Goal: Transaction & Acquisition: Purchase product/service

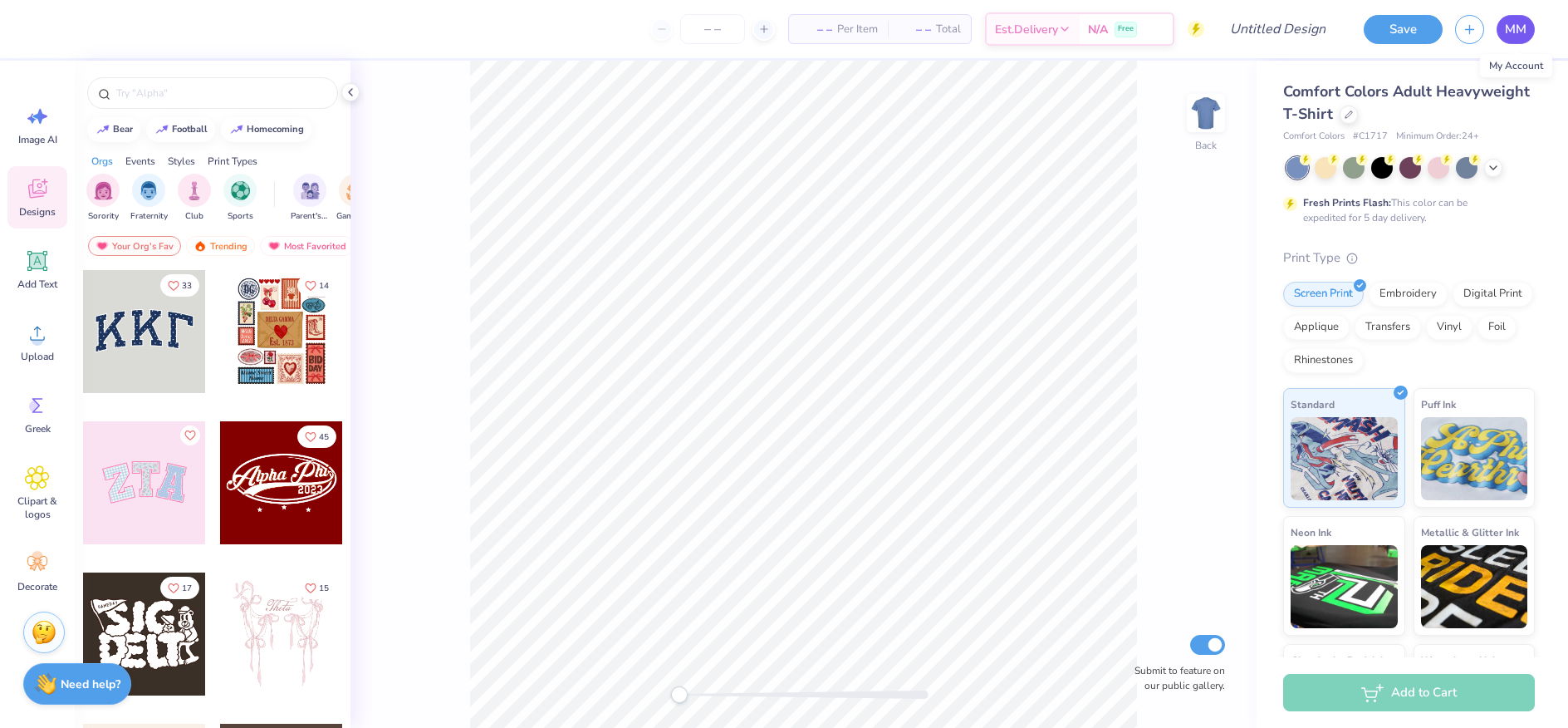
click at [1522, 27] on span "MM" at bounding box center [1516, 30] width 21 height 19
click at [36, 337] on circle at bounding box center [37, 339] width 12 height 12
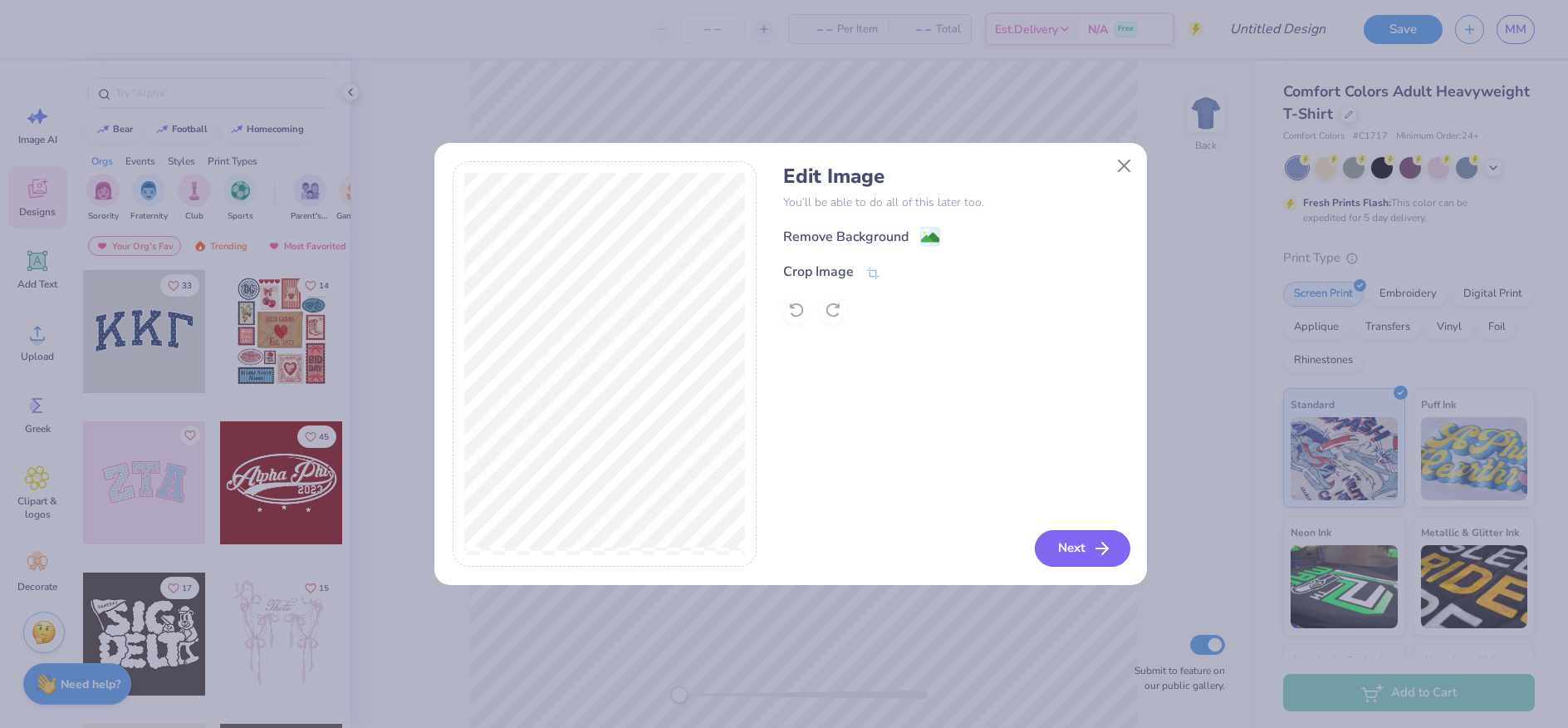
click at [1090, 545] on button "Next" at bounding box center [1083, 547] width 96 height 36
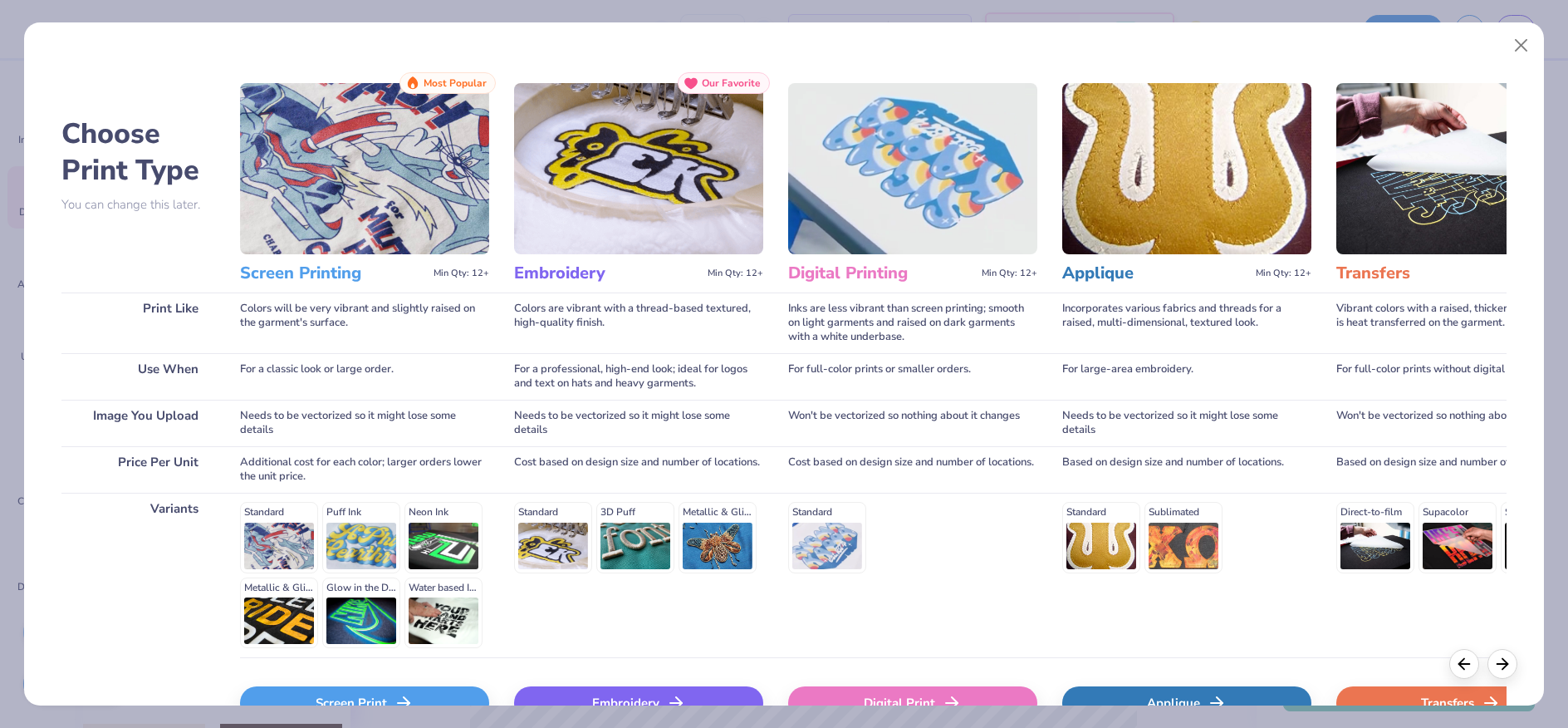
click at [601, 183] on img at bounding box center [638, 168] width 249 height 171
drag, startPoint x: 560, startPoint y: 541, endPoint x: 572, endPoint y: 538, distance: 12.4
click at [560, 540] on div "Standard 3D Puff Metallic & Glitter" at bounding box center [638, 538] width 249 height 71
click at [551, 538] on div "Standard 3D Puff Metallic & Glitter" at bounding box center [638, 538] width 249 height 71
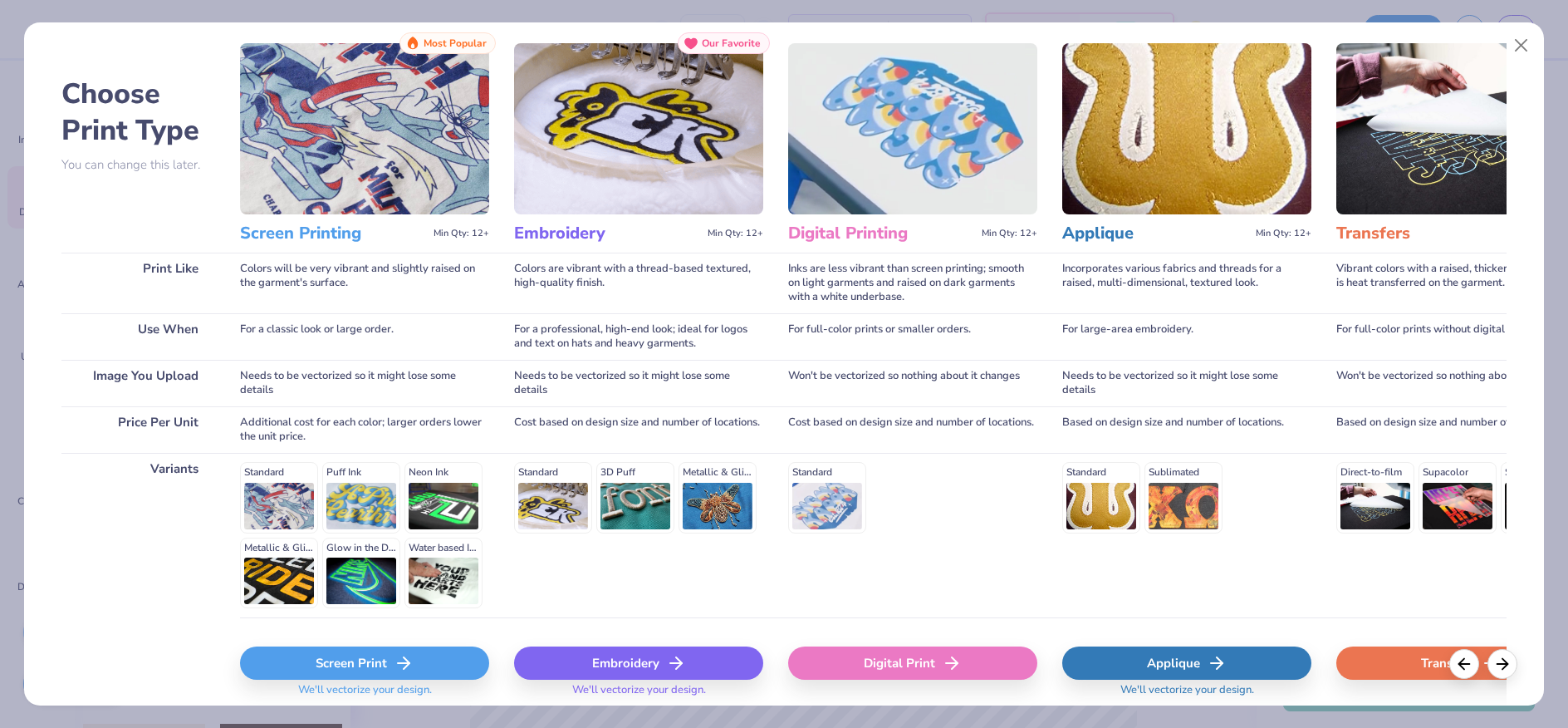
scroll to position [101, 0]
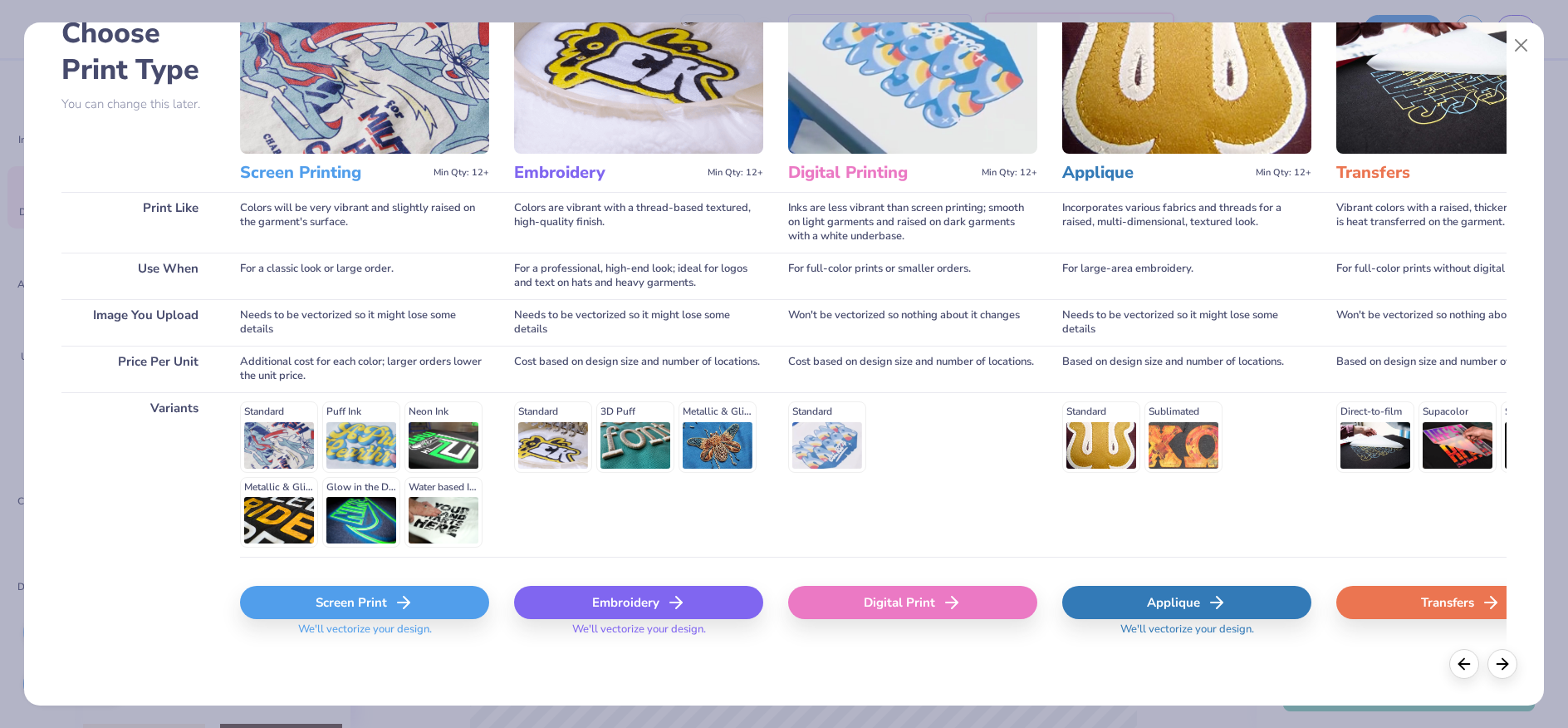
click at [668, 600] on icon at bounding box center [676, 602] width 20 height 20
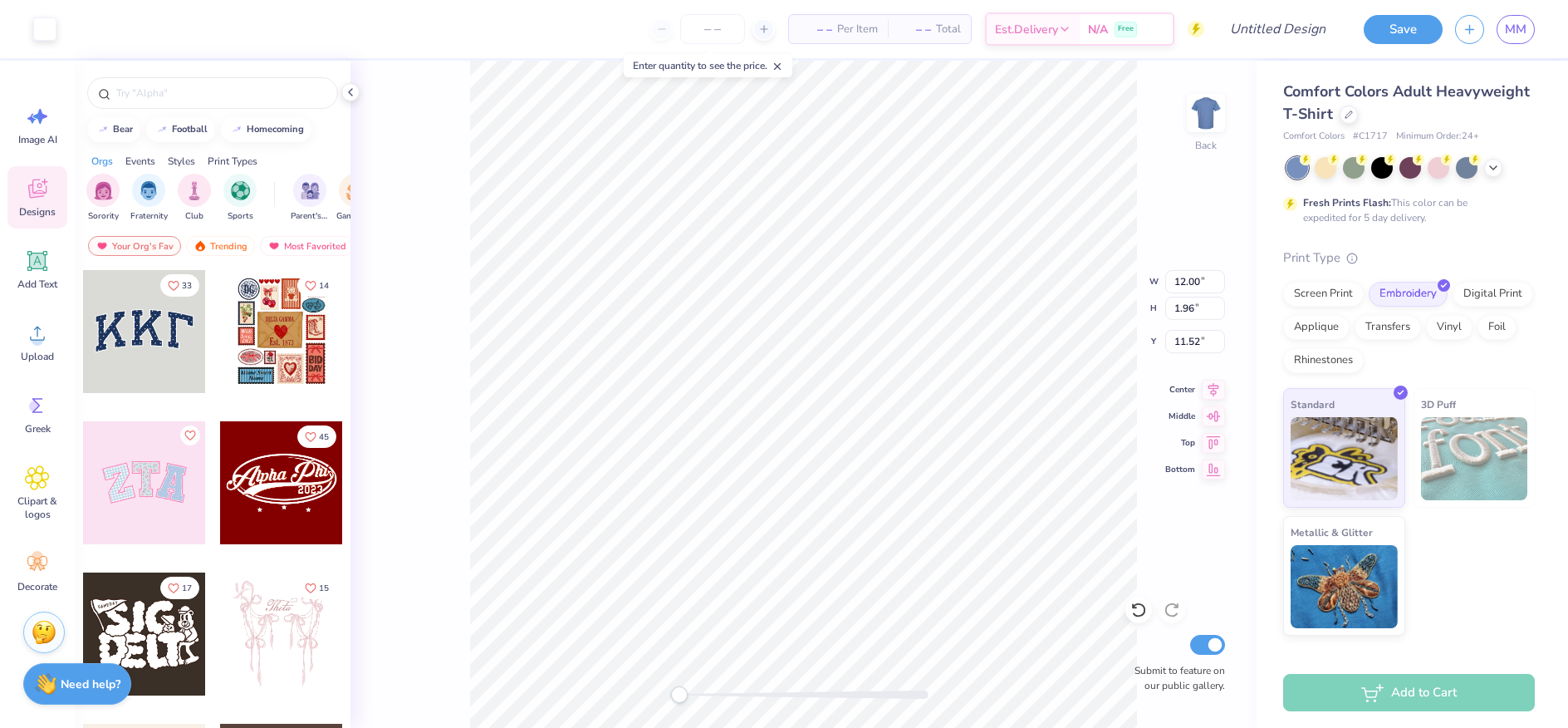
click at [1188, 651] on div "Submit to feature on our public gallery." at bounding box center [1175, 662] width 100 height 61
click at [1215, 647] on input "Submit to feature on our public gallery." at bounding box center [1207, 645] width 35 height 20
checkbox input "false"
click at [424, 427] on div "Back W 12.00 12.00 " H 1.96 1.96 " Y 11.52 11.52 " Center Middle Top Bottom Sub…" at bounding box center [803, 393] width 906 height 667
click at [51, 29] on div at bounding box center [45, 27] width 23 height 23
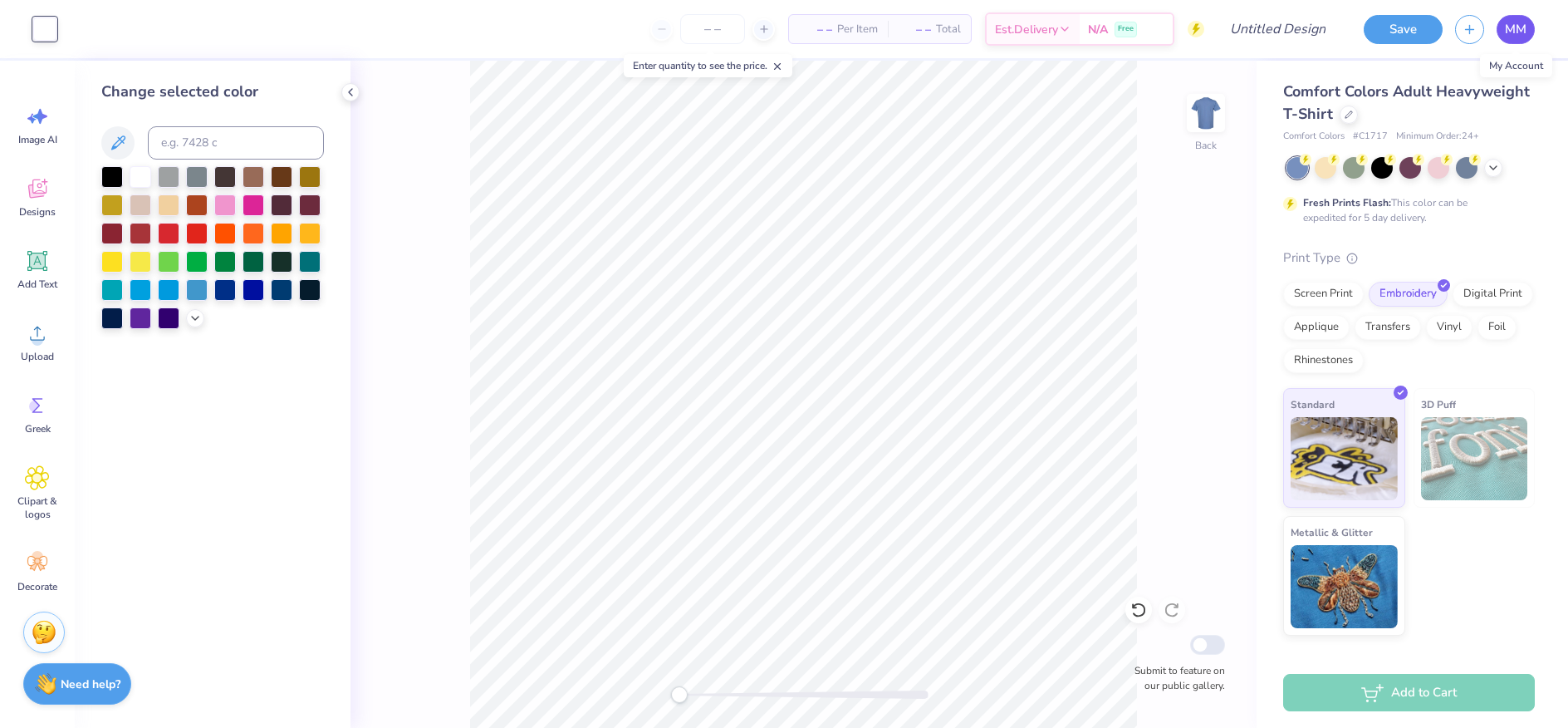
click at [1518, 25] on span "MM" at bounding box center [1516, 30] width 21 height 19
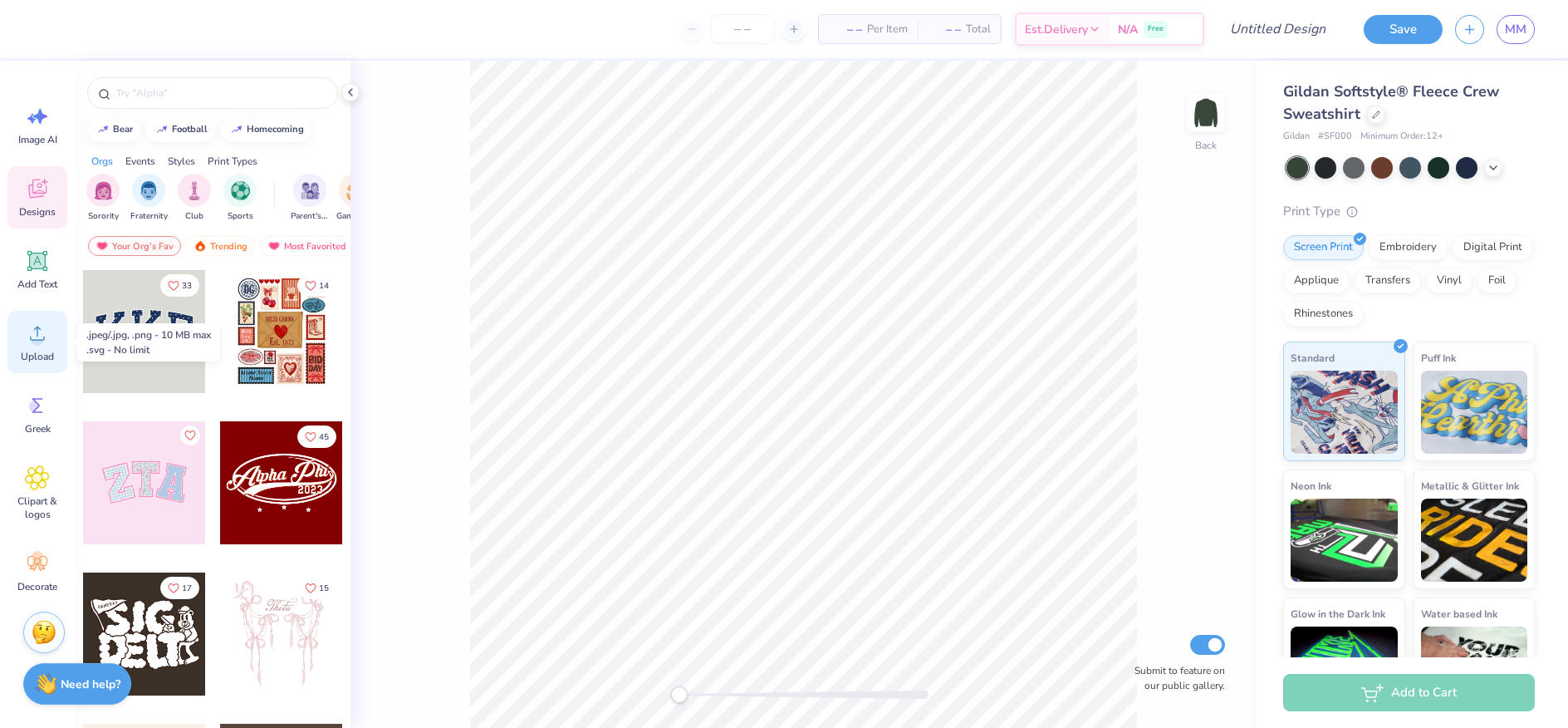
click at [33, 342] on circle at bounding box center [37, 339] width 12 height 12
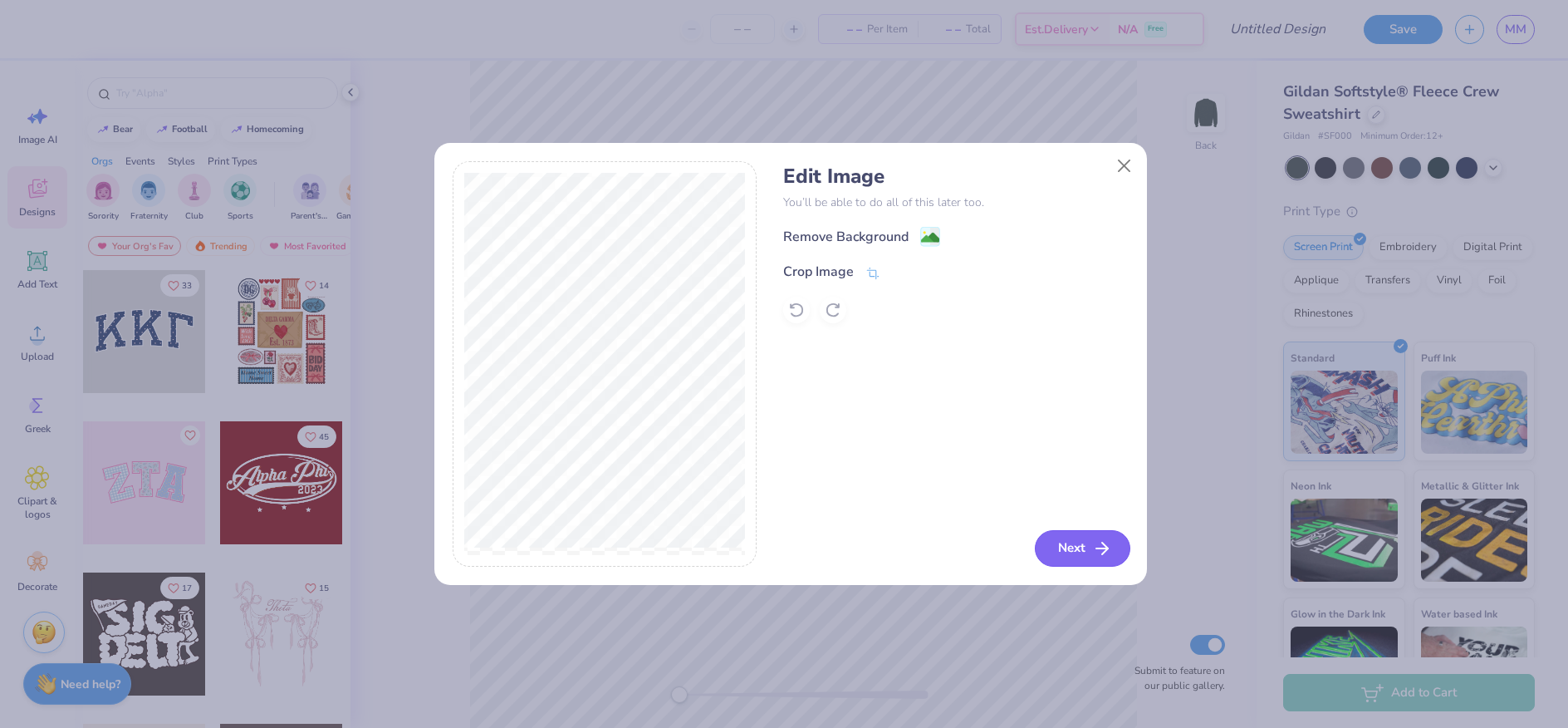
click at [1076, 543] on button "Next" at bounding box center [1083, 547] width 96 height 36
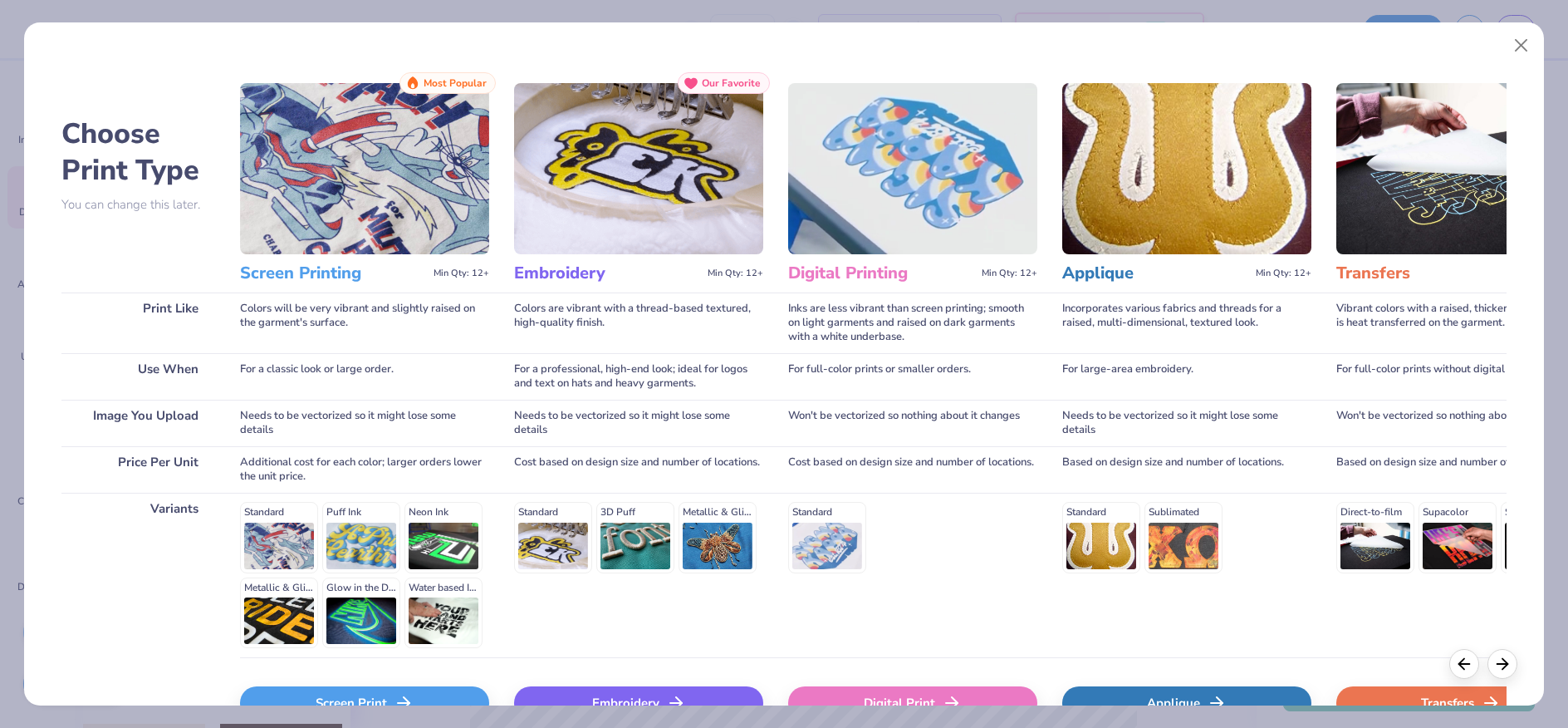
click at [359, 706] on div "Choose Print Type You can change this later. Print Like Use When Image You Uplo…" at bounding box center [784, 364] width 1568 height 728
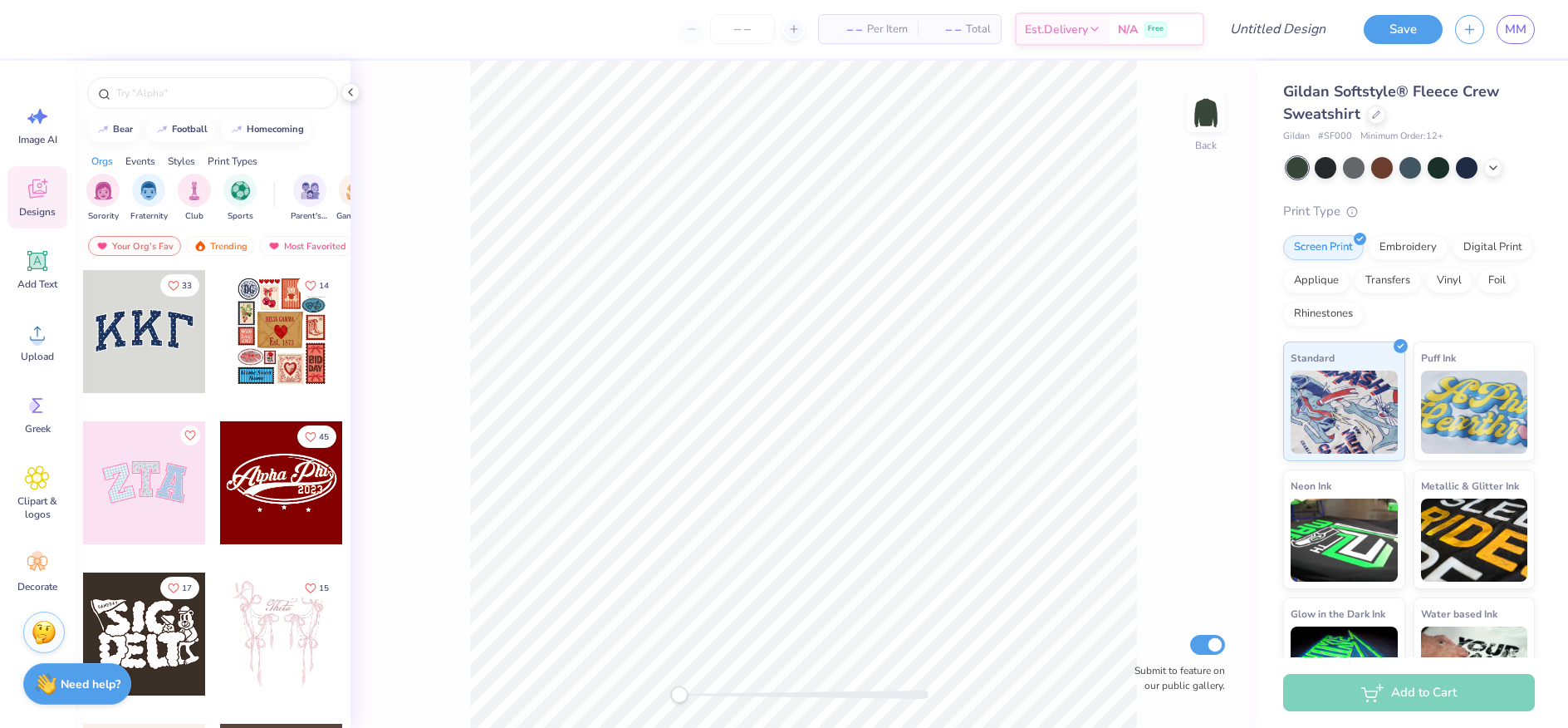
click at [35, 182] on icon at bounding box center [37, 189] width 25 height 25
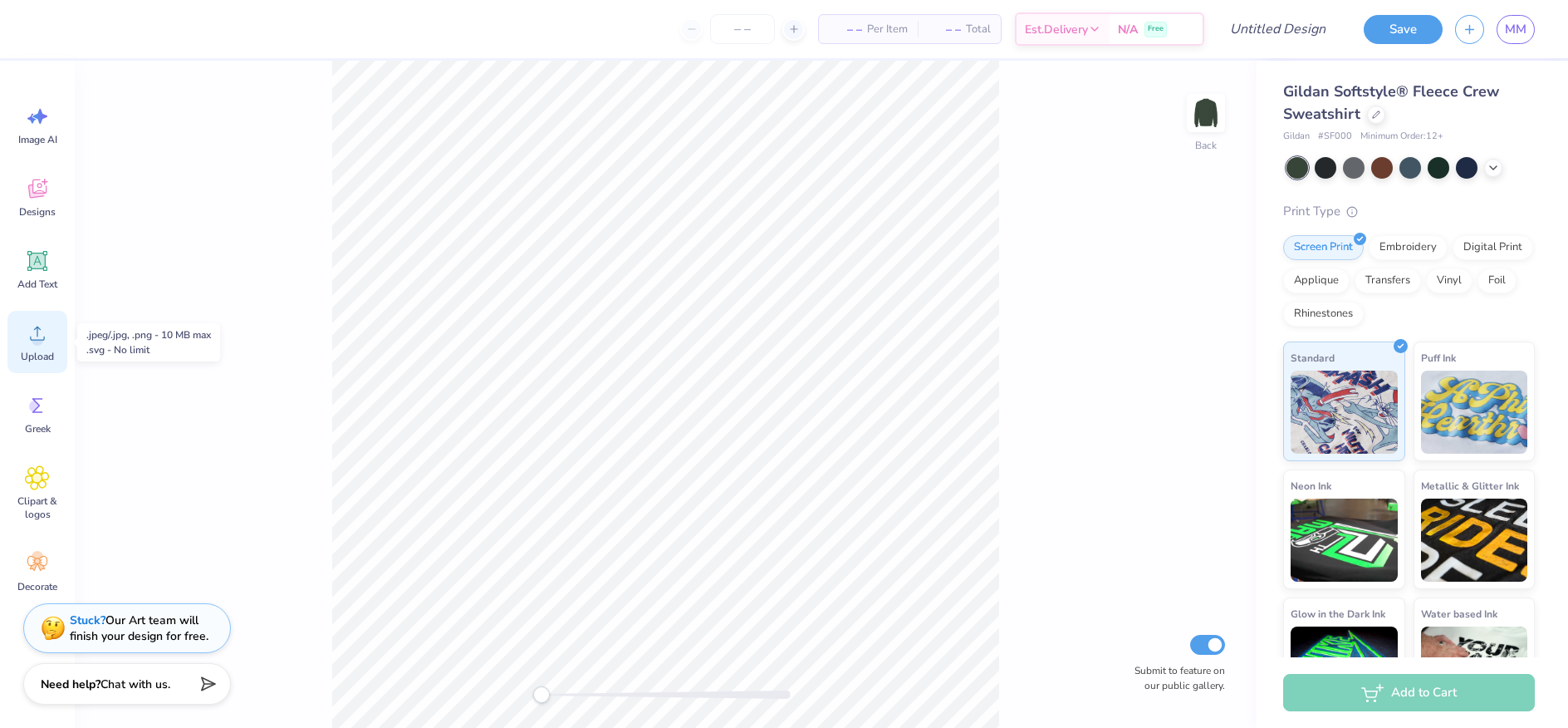
click at [23, 329] on div "Upload" at bounding box center [37, 342] width 60 height 62
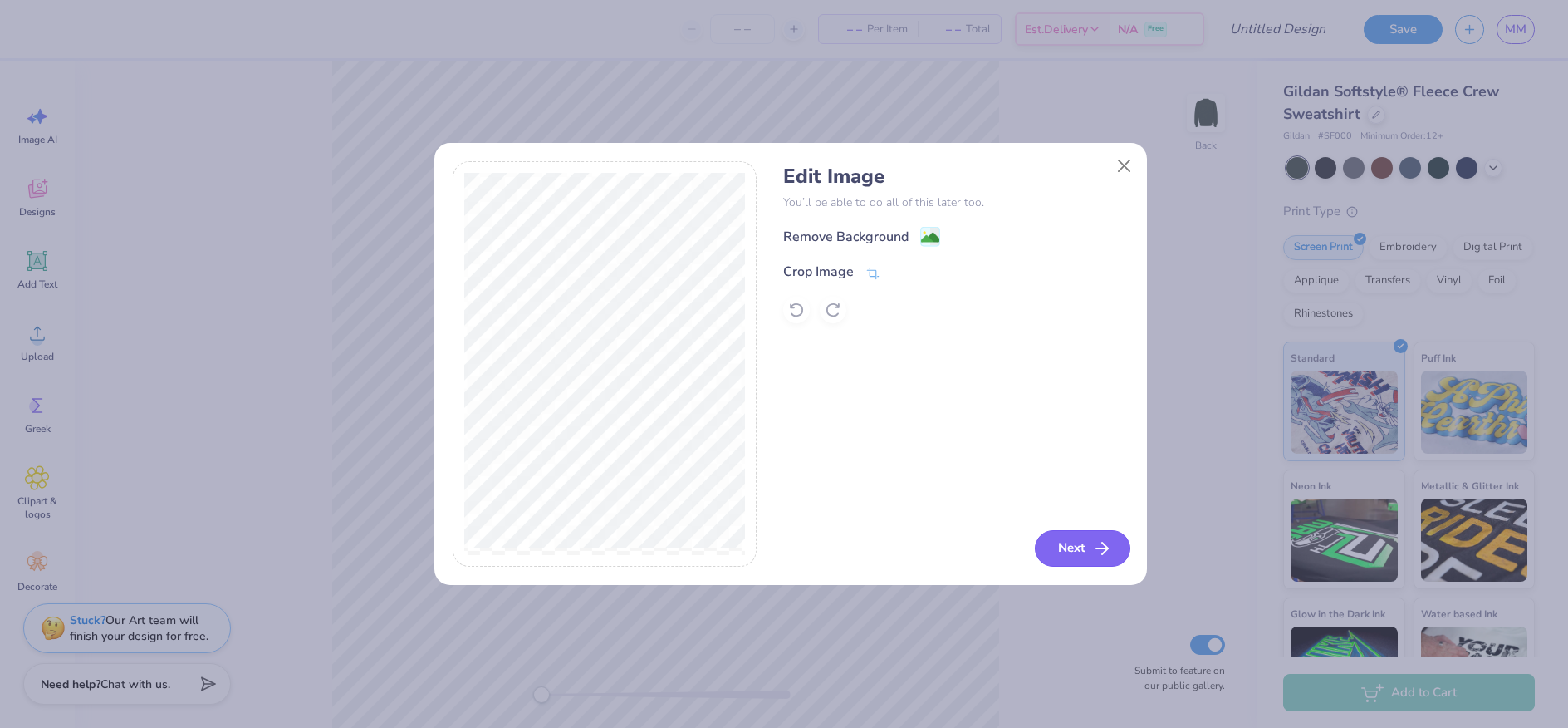
click at [1085, 539] on button "Next" at bounding box center [1083, 547] width 96 height 36
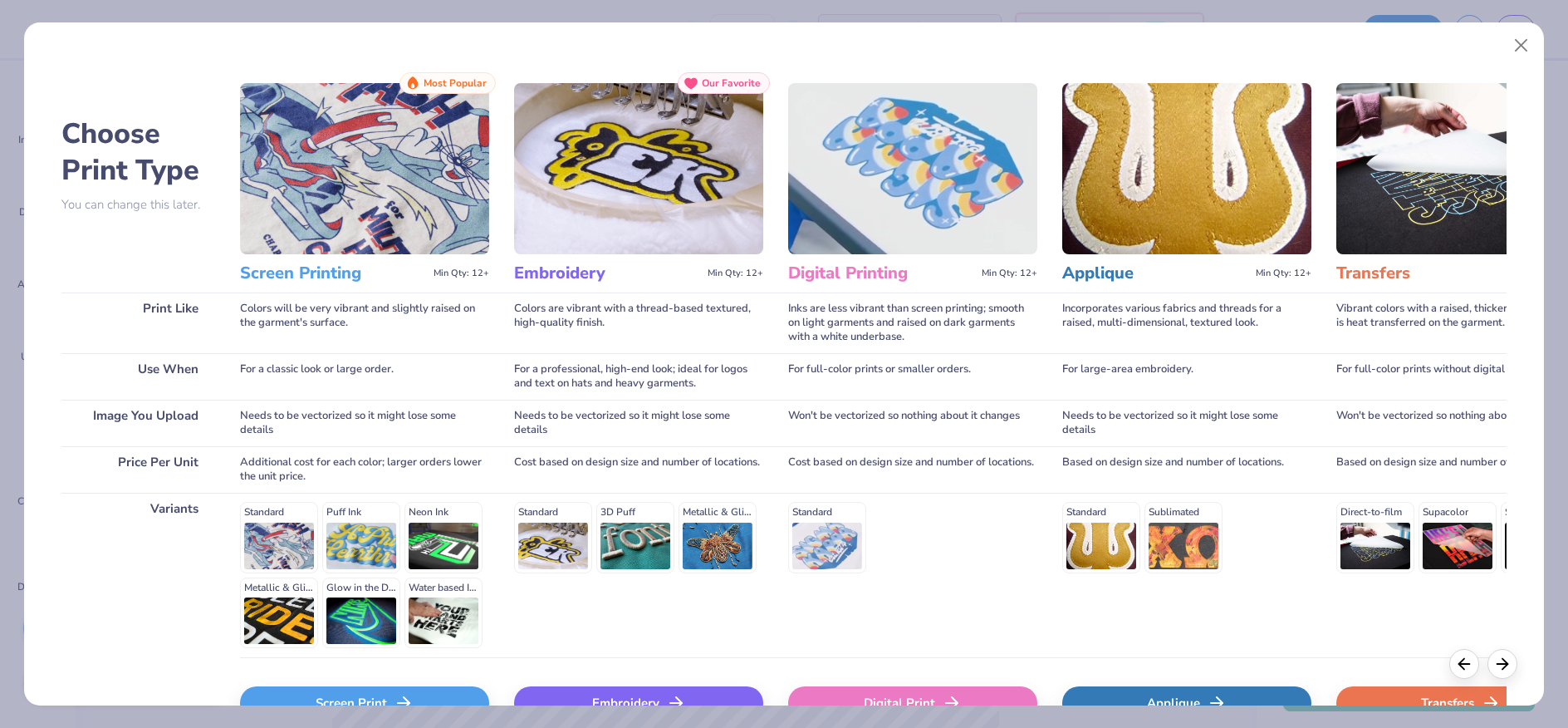
click at [390, 692] on div "Screen Print" at bounding box center [364, 703] width 249 height 34
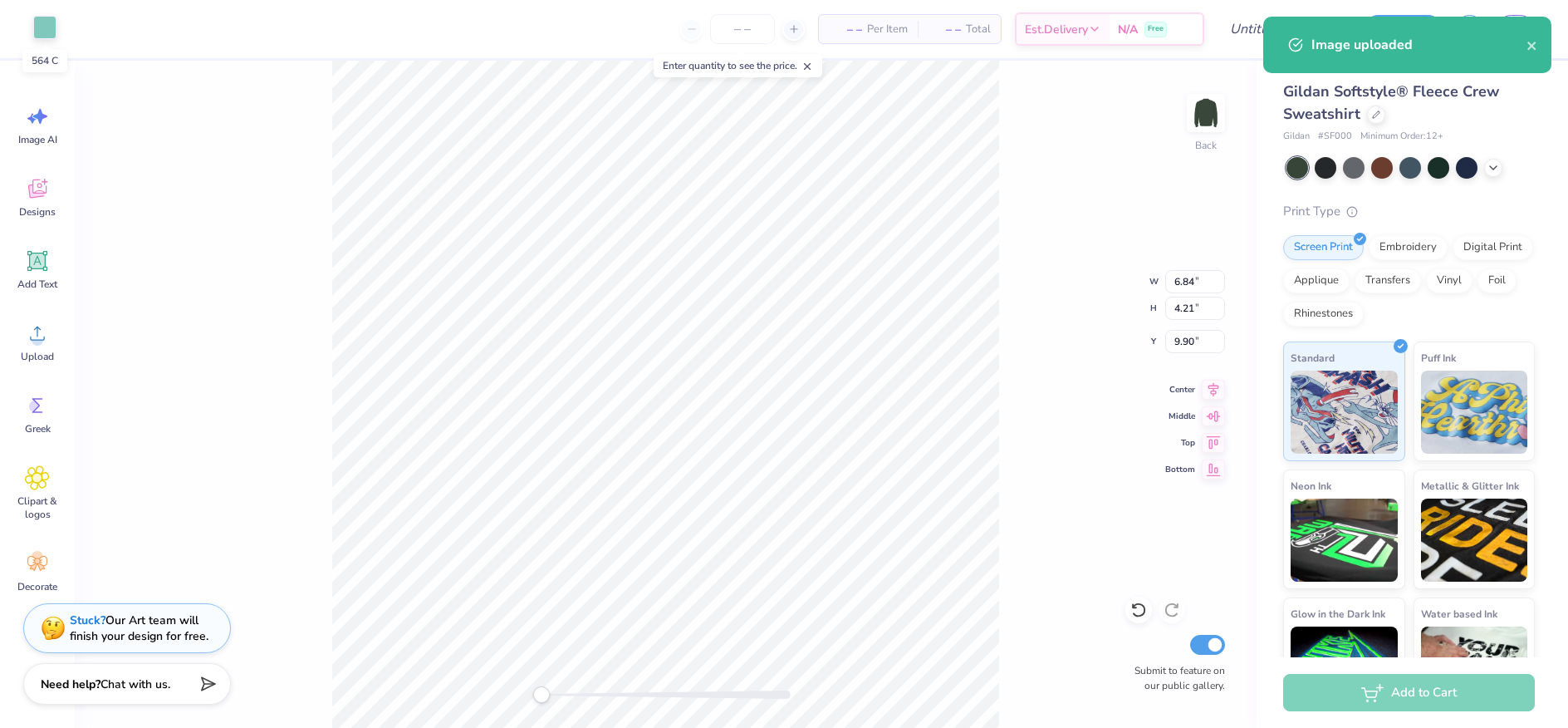
click at [42, 24] on div at bounding box center [45, 27] width 23 height 23
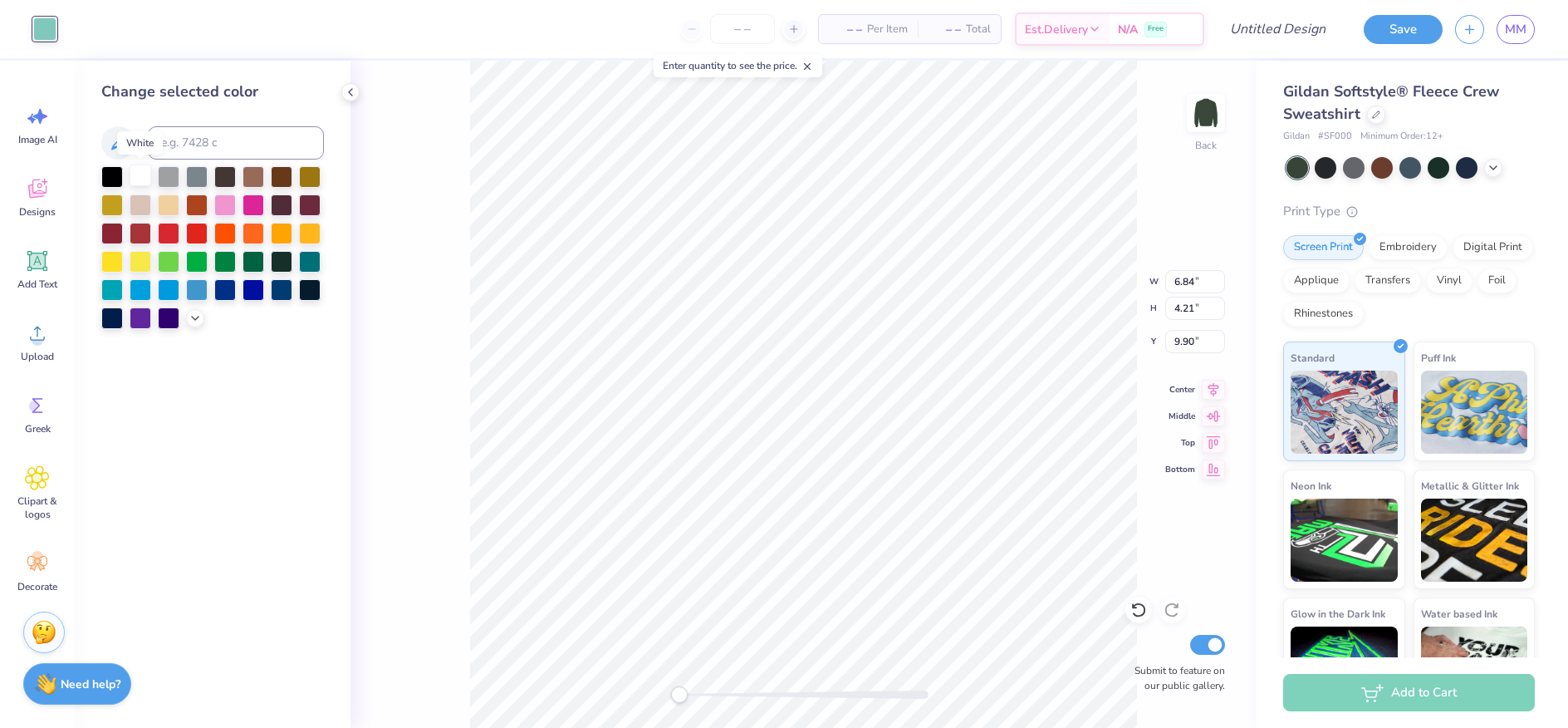
click at [133, 171] on div at bounding box center [140, 175] width 21 height 21
type input "3.00"
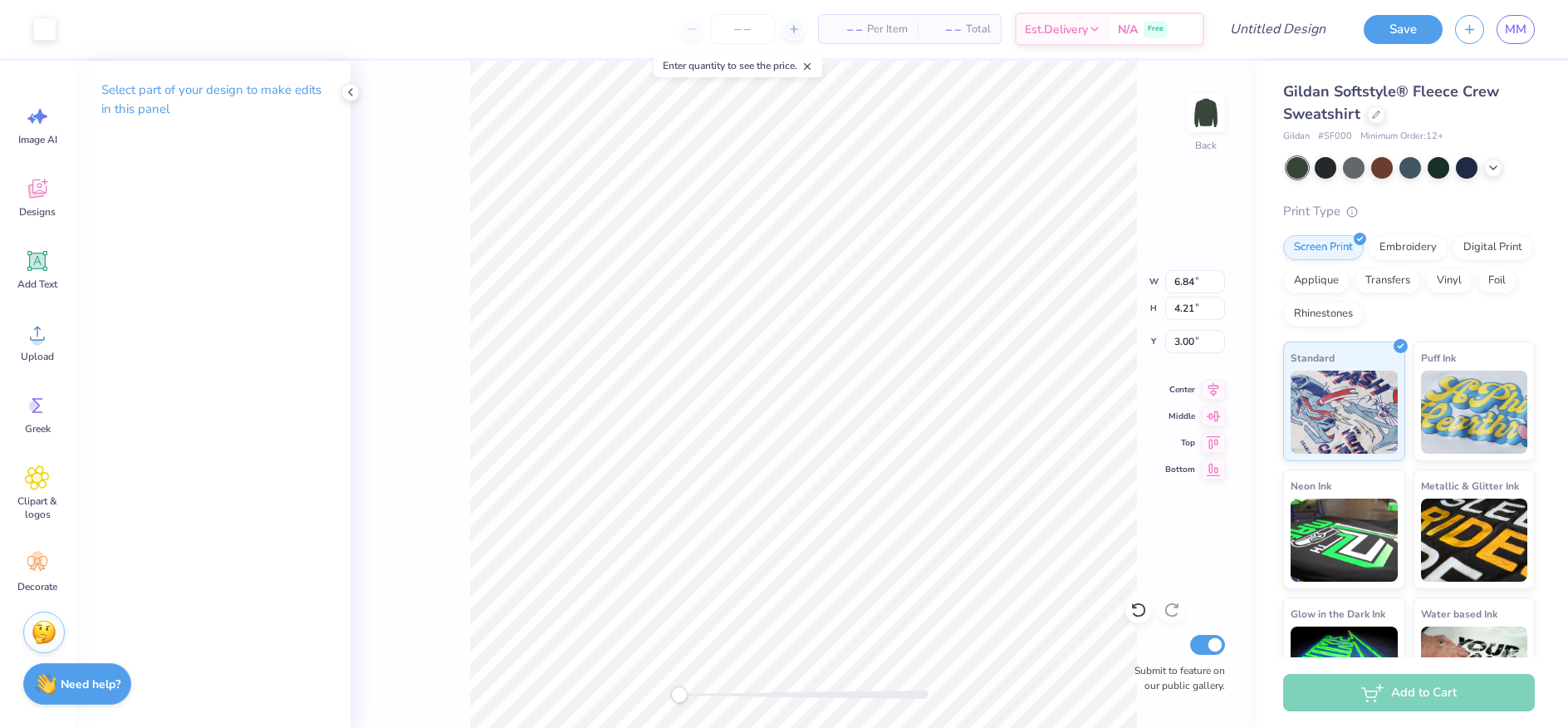
type input "9.70"
type input "5.97"
click at [1301, 45] on div "Design Title" at bounding box center [1278, 29] width 122 height 58
click at [1297, 37] on input "Design Title" at bounding box center [1257, 29] width 163 height 34
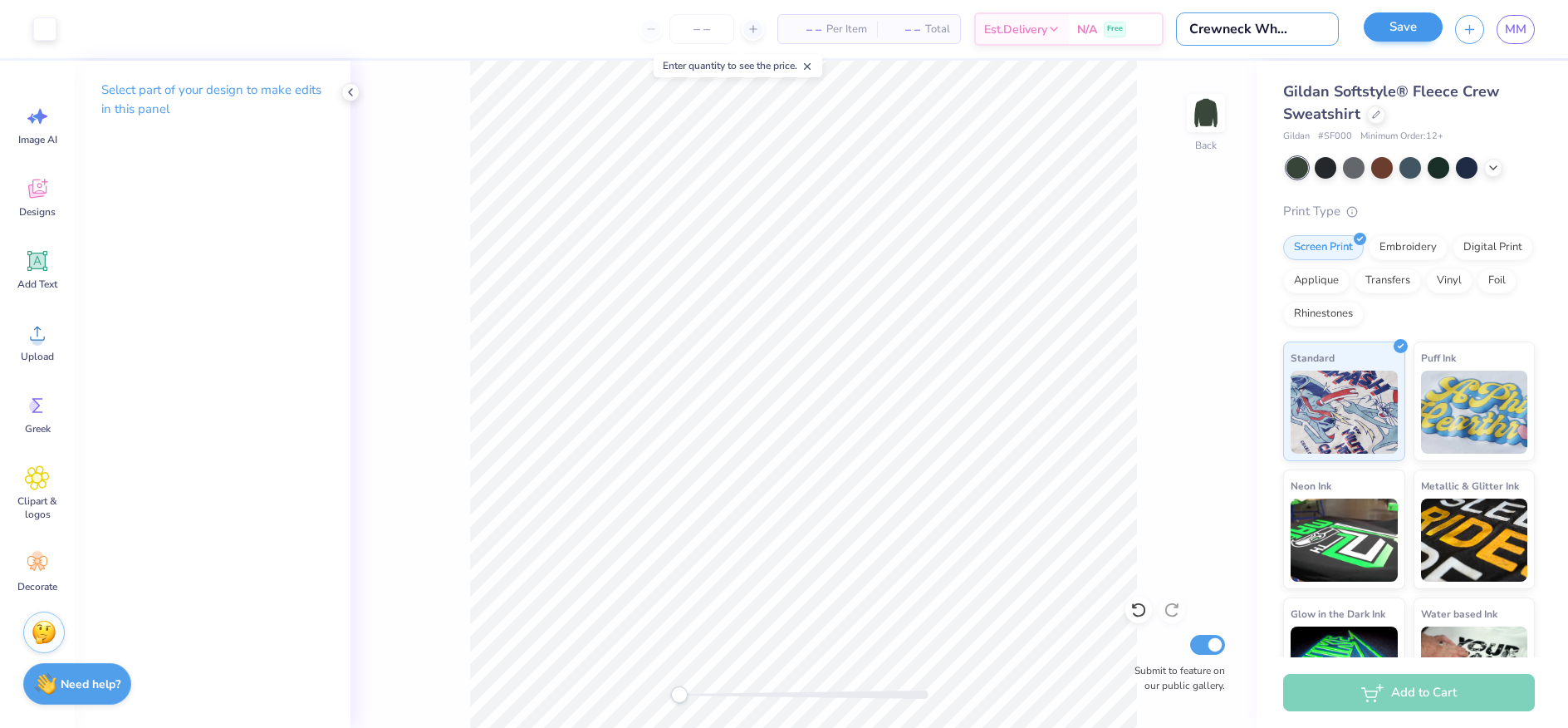
type input "Black Crewneck White Logo"
click at [1413, 20] on button "Save" at bounding box center [1402, 29] width 79 height 29
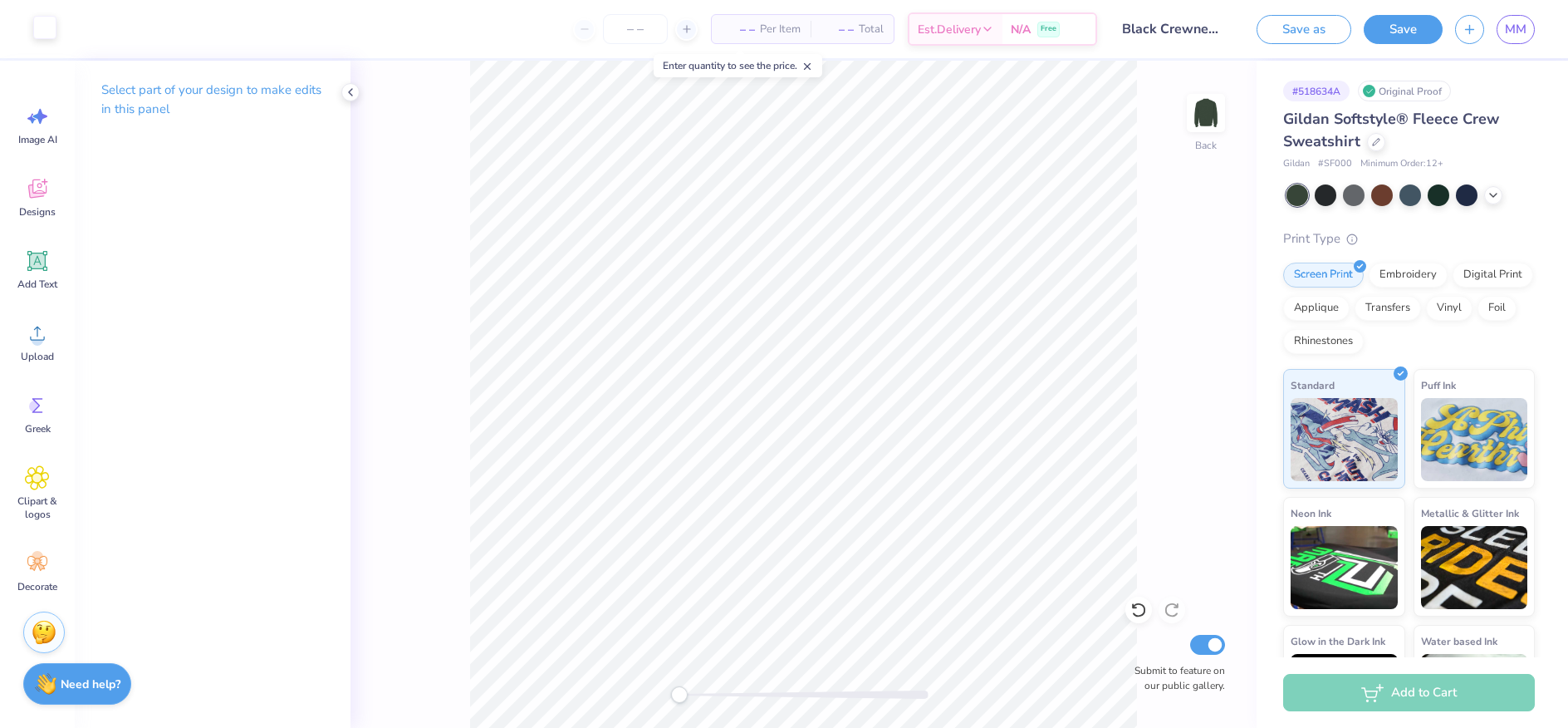
click at [49, 27] on div at bounding box center [45, 27] width 23 height 23
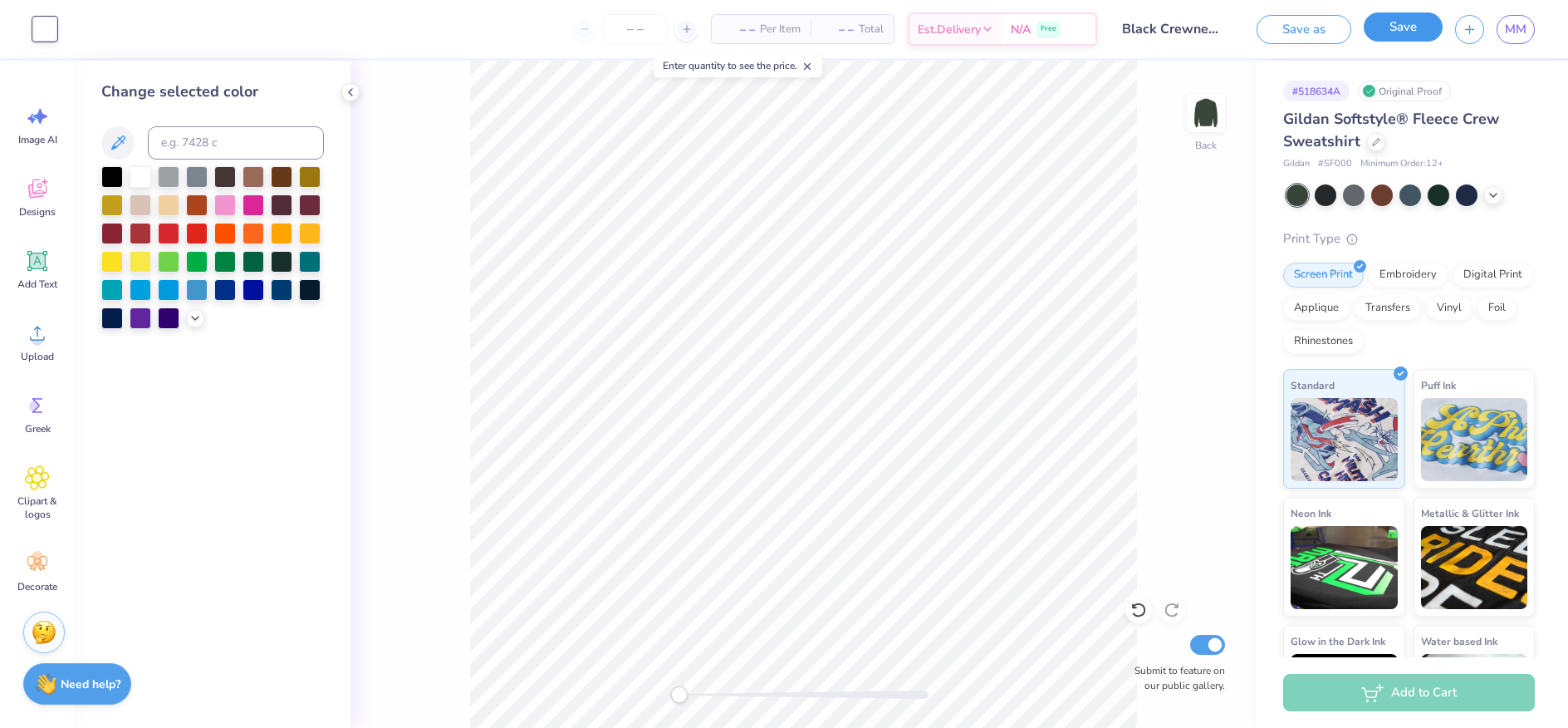
click at [1398, 30] on button "Save" at bounding box center [1402, 27] width 79 height 29
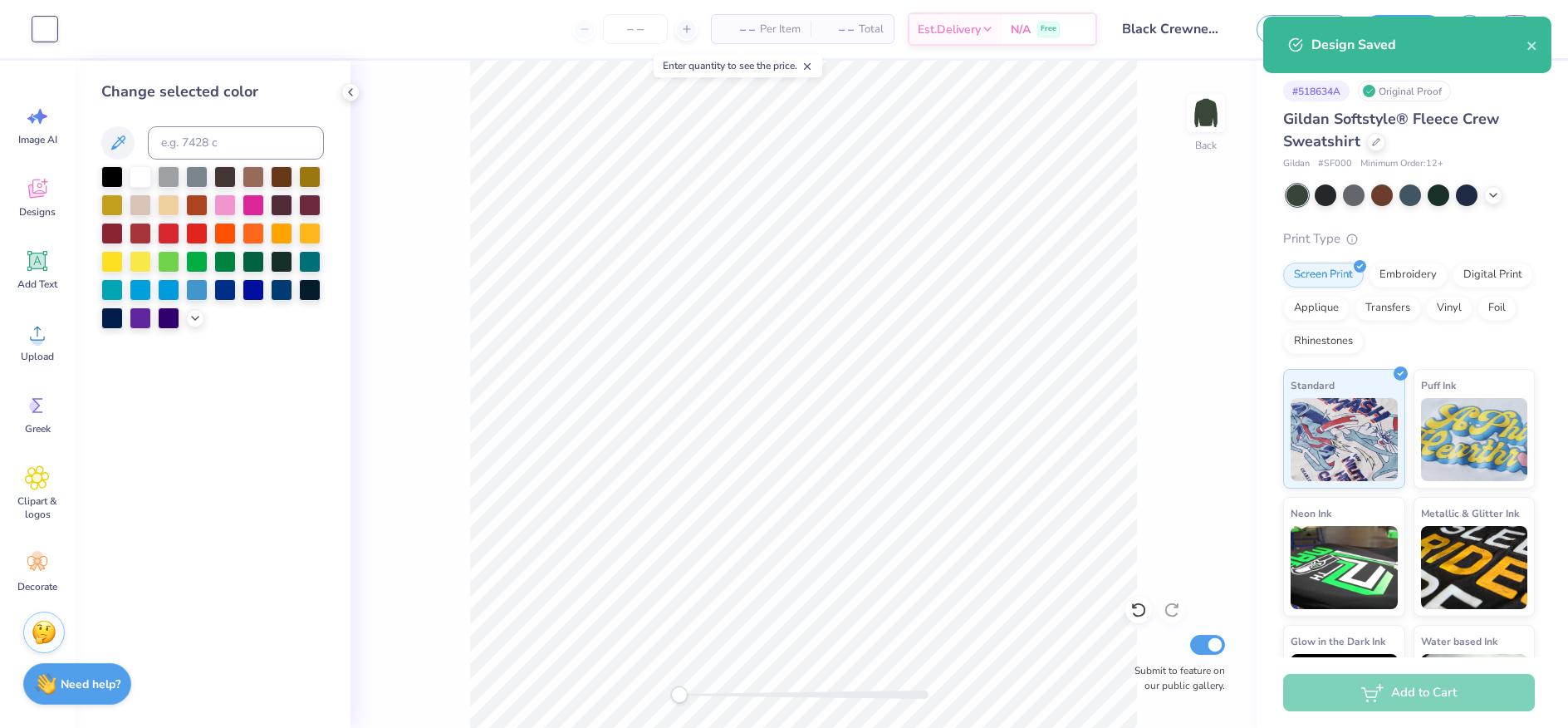
click at [1403, 691] on div "Add to Cart" at bounding box center [1409, 693] width 251 height 37
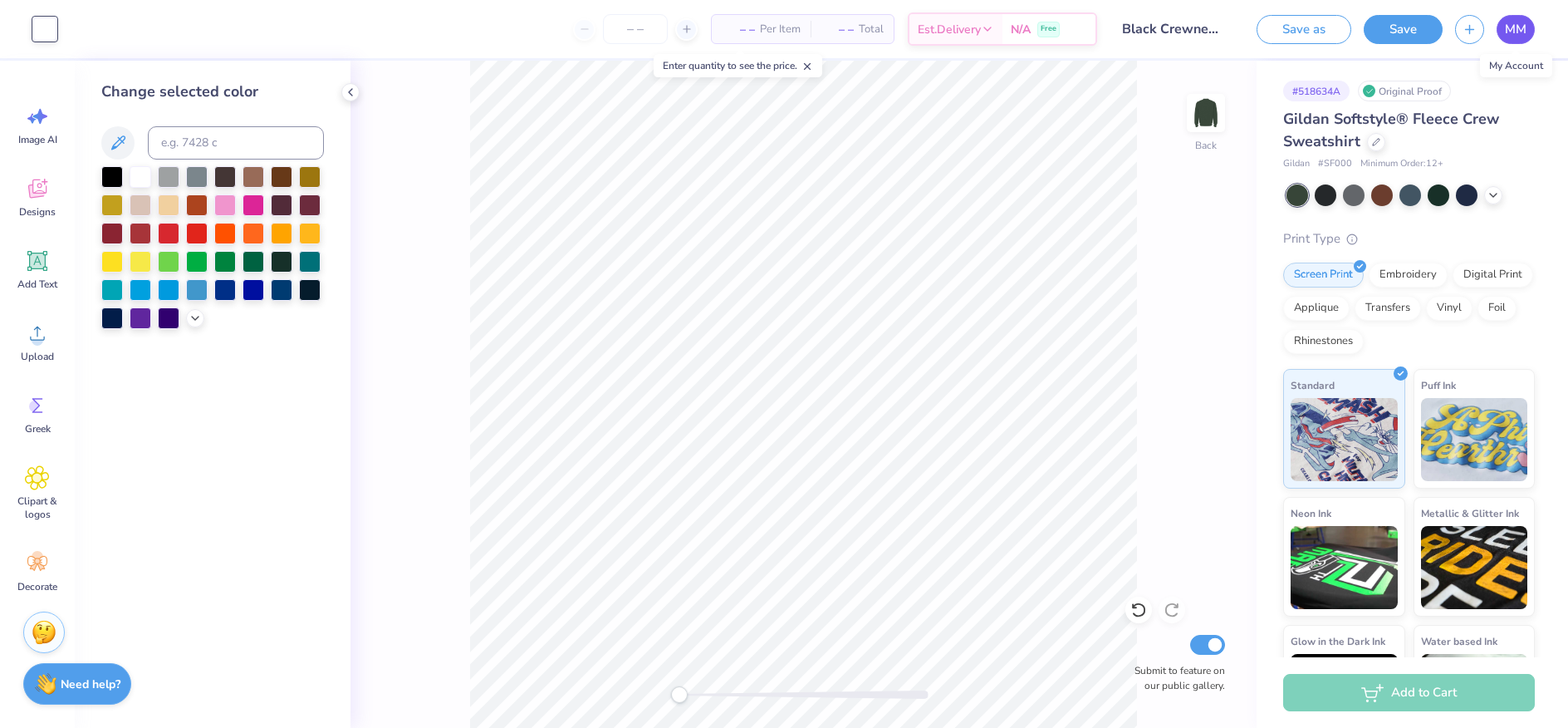
click at [1510, 27] on span "MM" at bounding box center [1516, 30] width 21 height 19
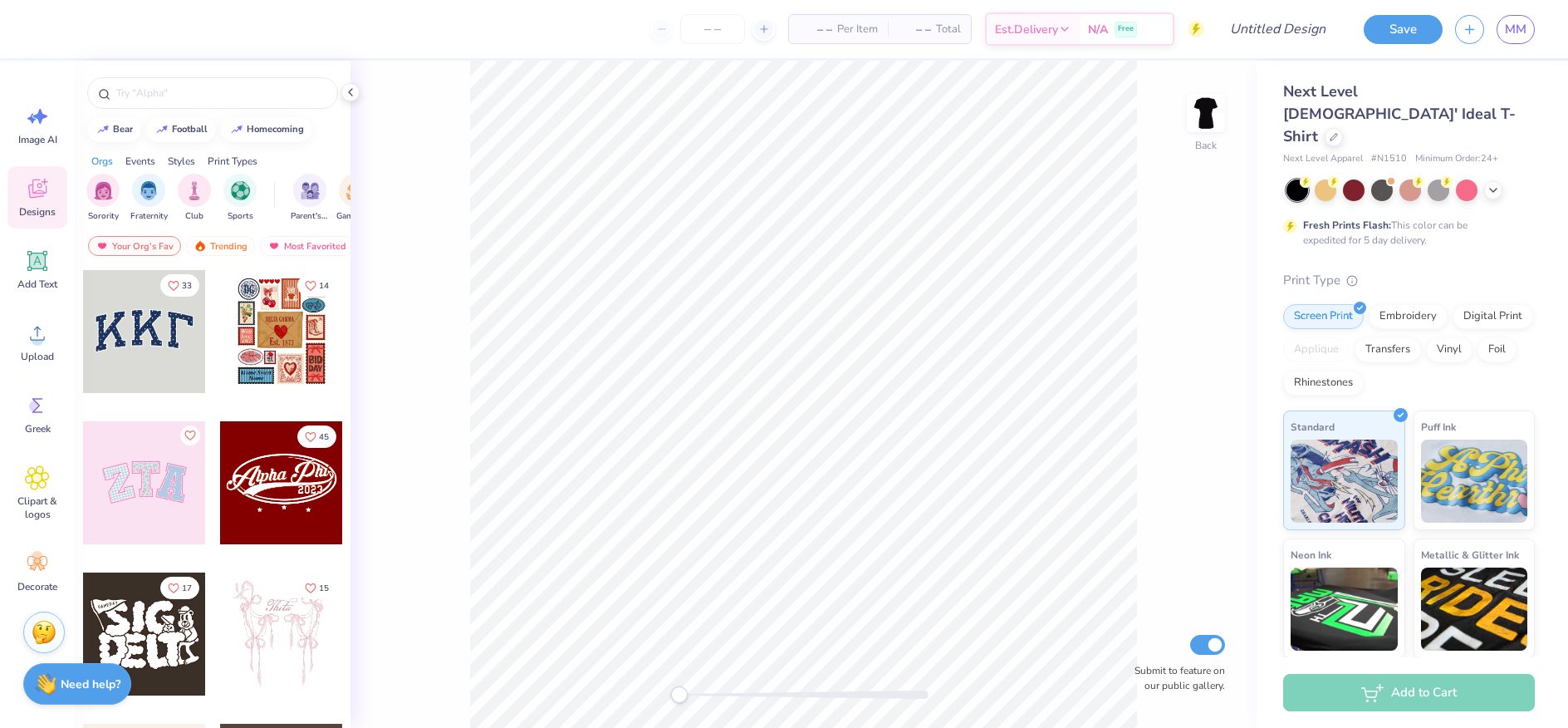
click at [40, 196] on icon at bounding box center [37, 190] width 19 height 19
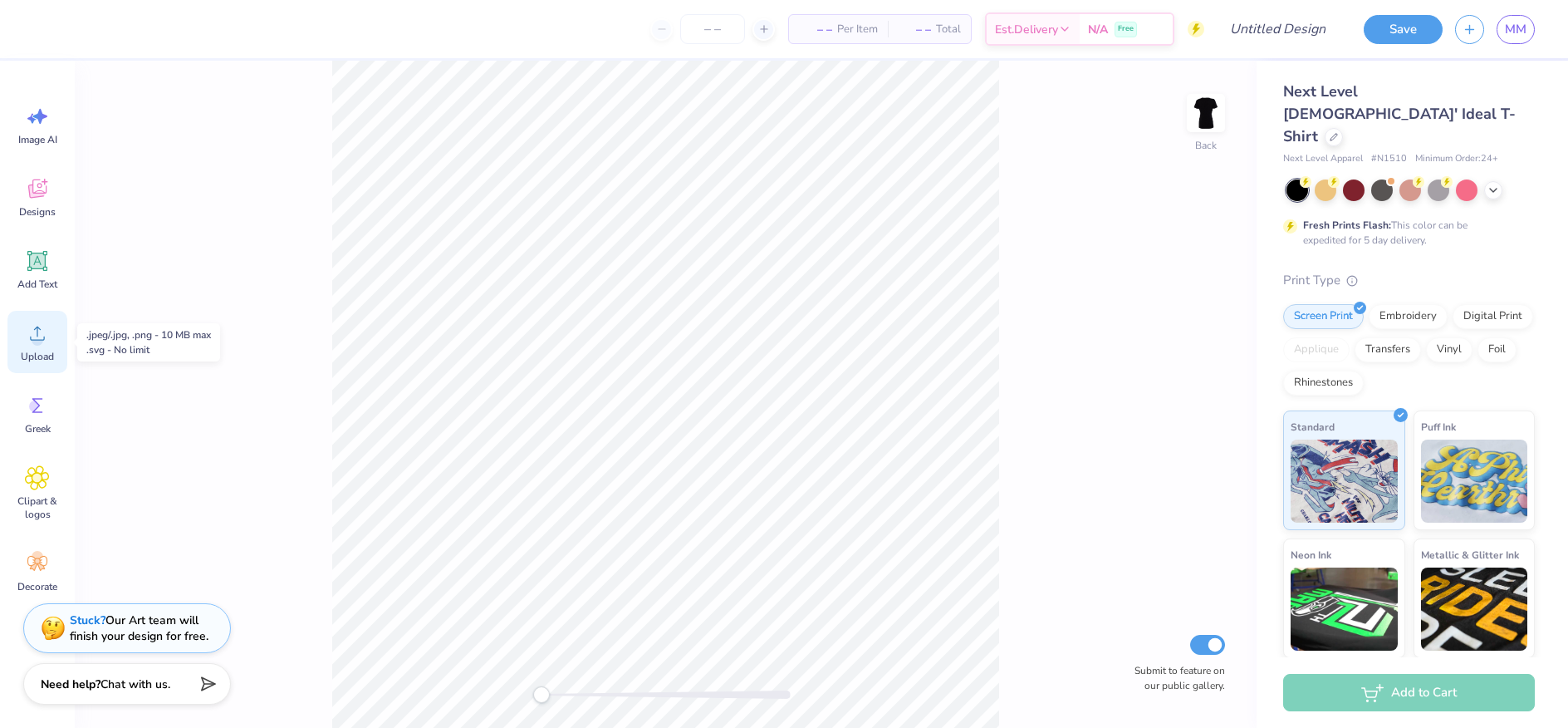
click at [35, 347] on div "Upload" at bounding box center [37, 342] width 60 height 62
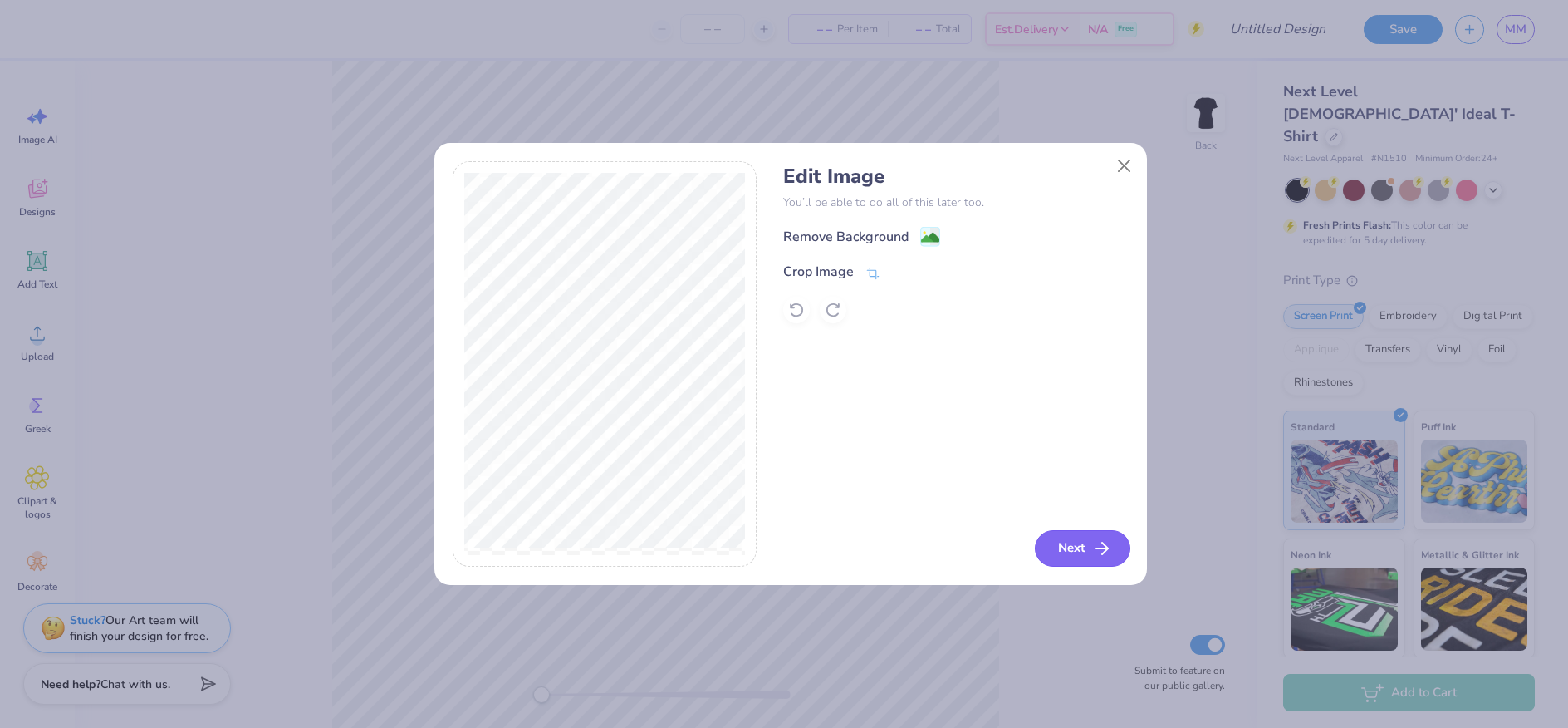
click at [1062, 539] on button "Next" at bounding box center [1083, 547] width 96 height 36
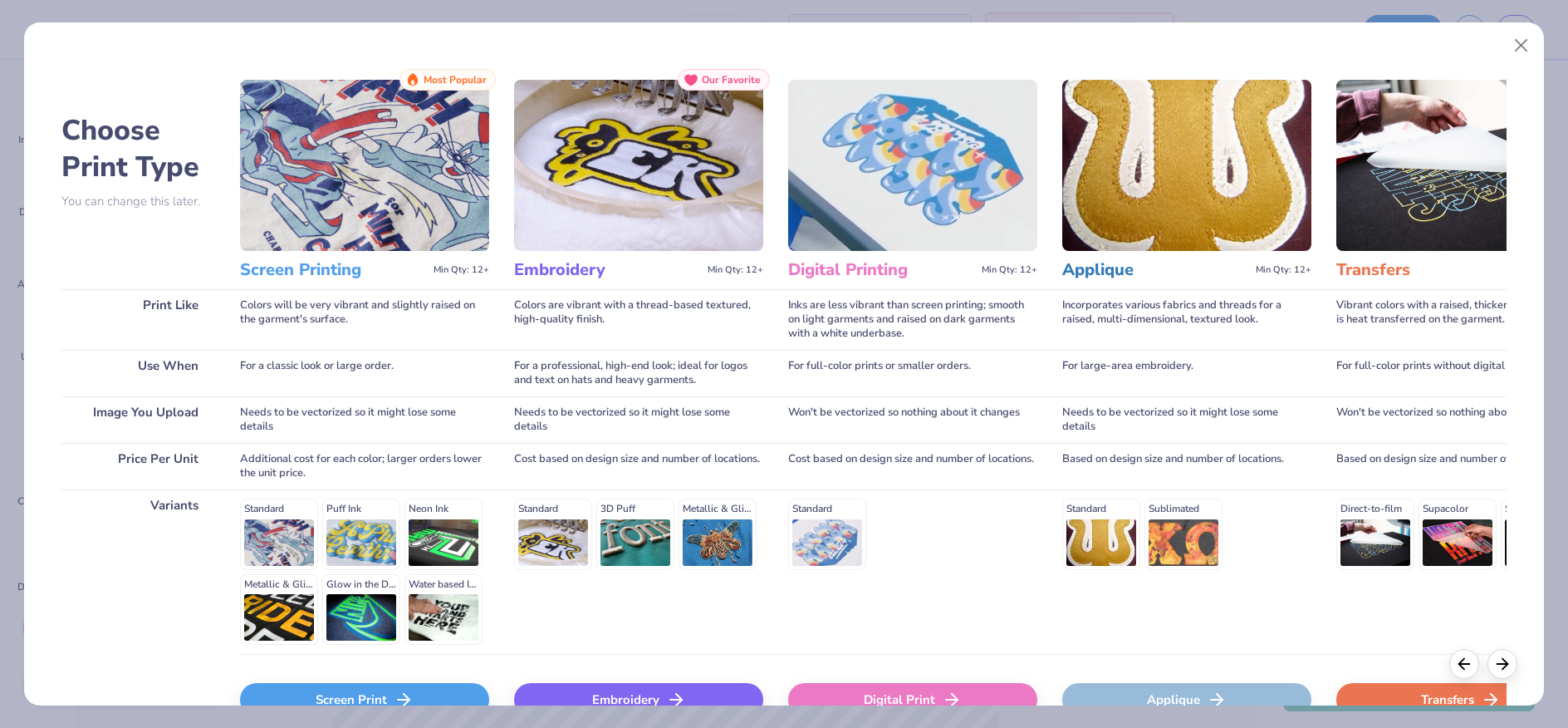
scroll to position [24, 0]
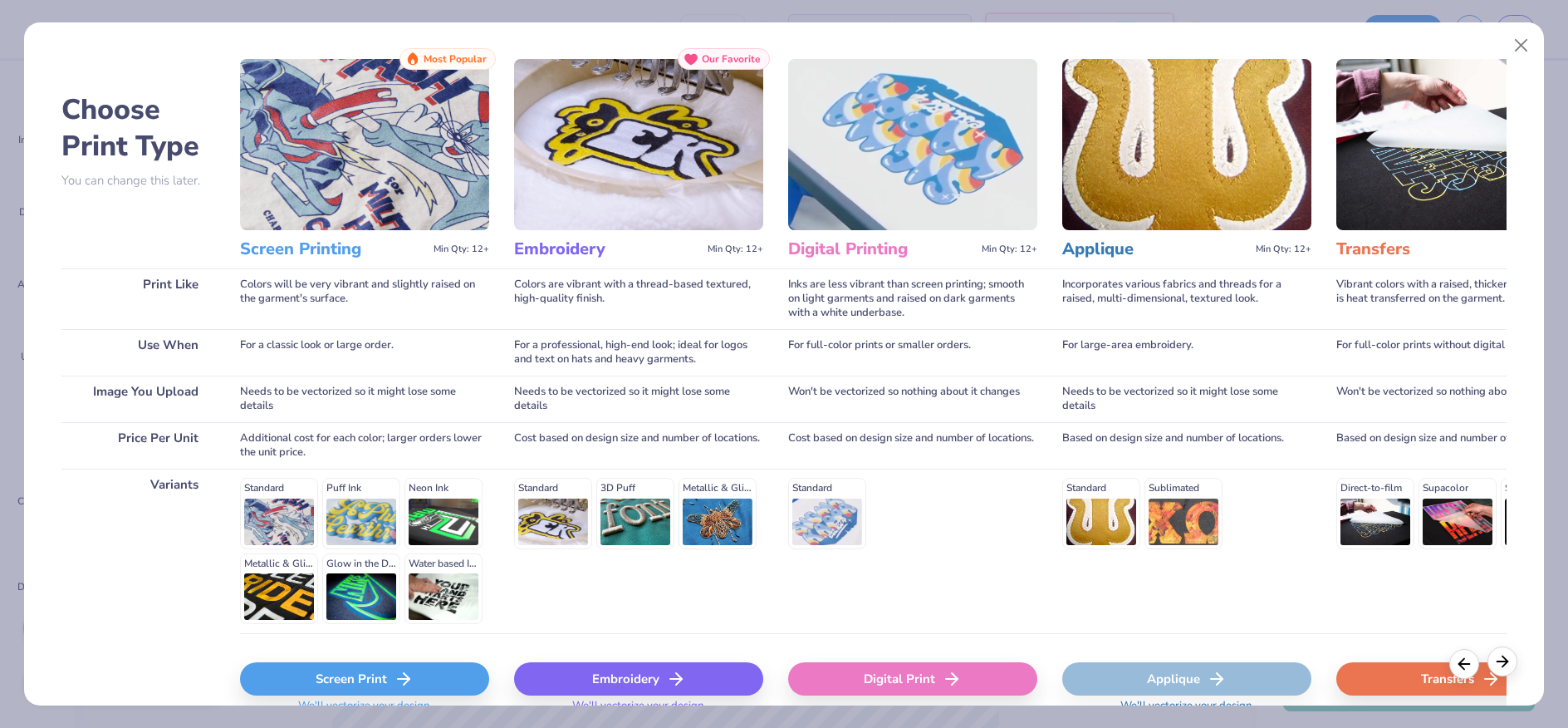
click at [1498, 659] on icon at bounding box center [1502, 661] width 19 height 19
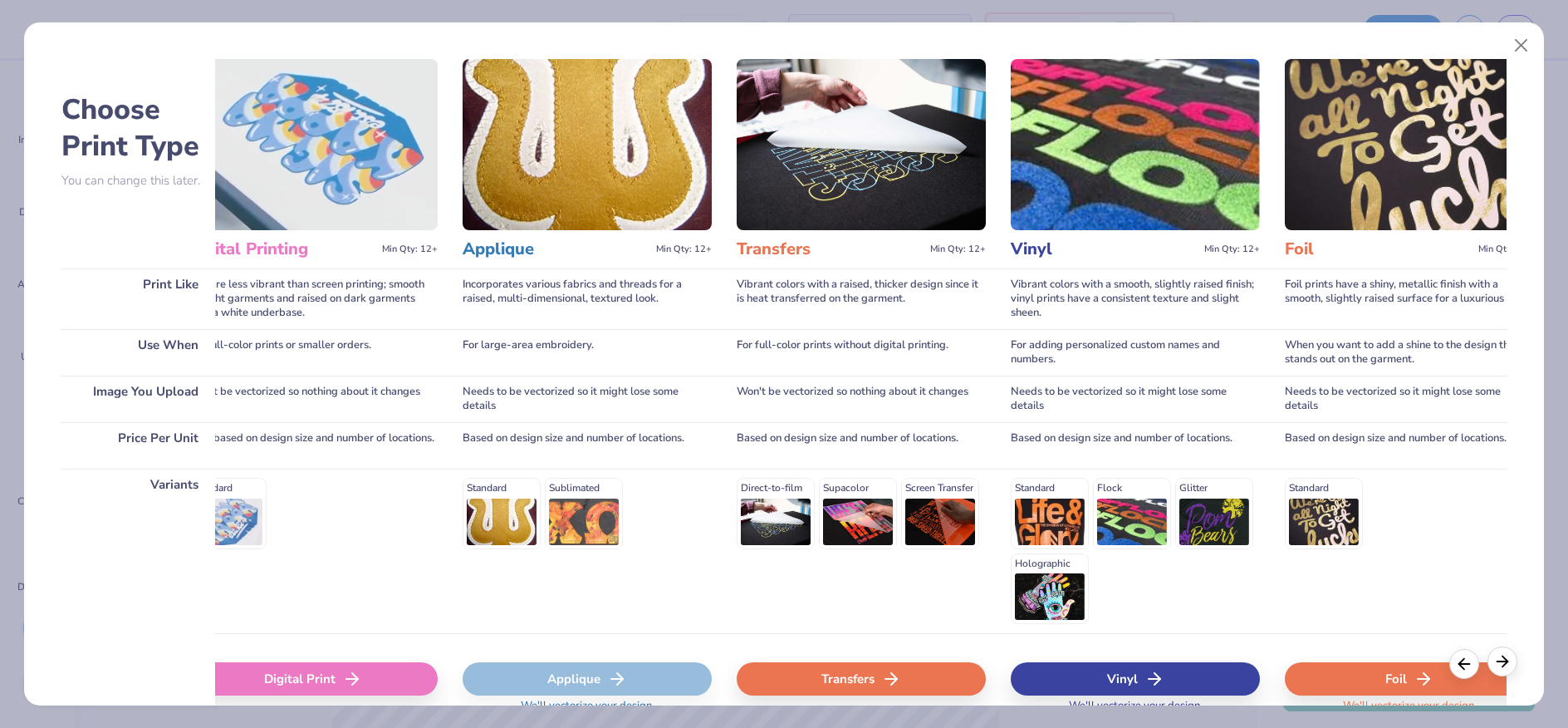
scroll to position [0, 722]
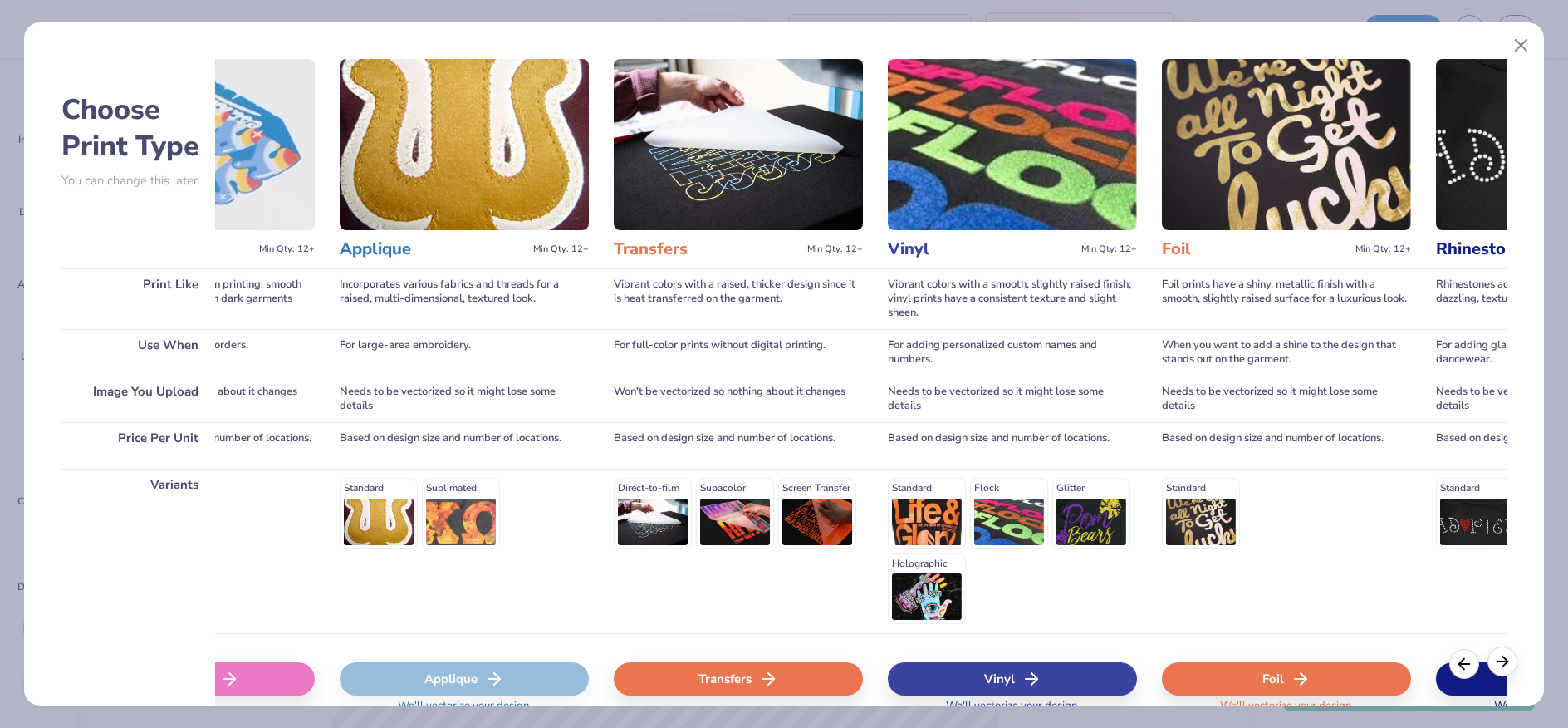
click at [1502, 659] on icon at bounding box center [1502, 661] width 19 height 19
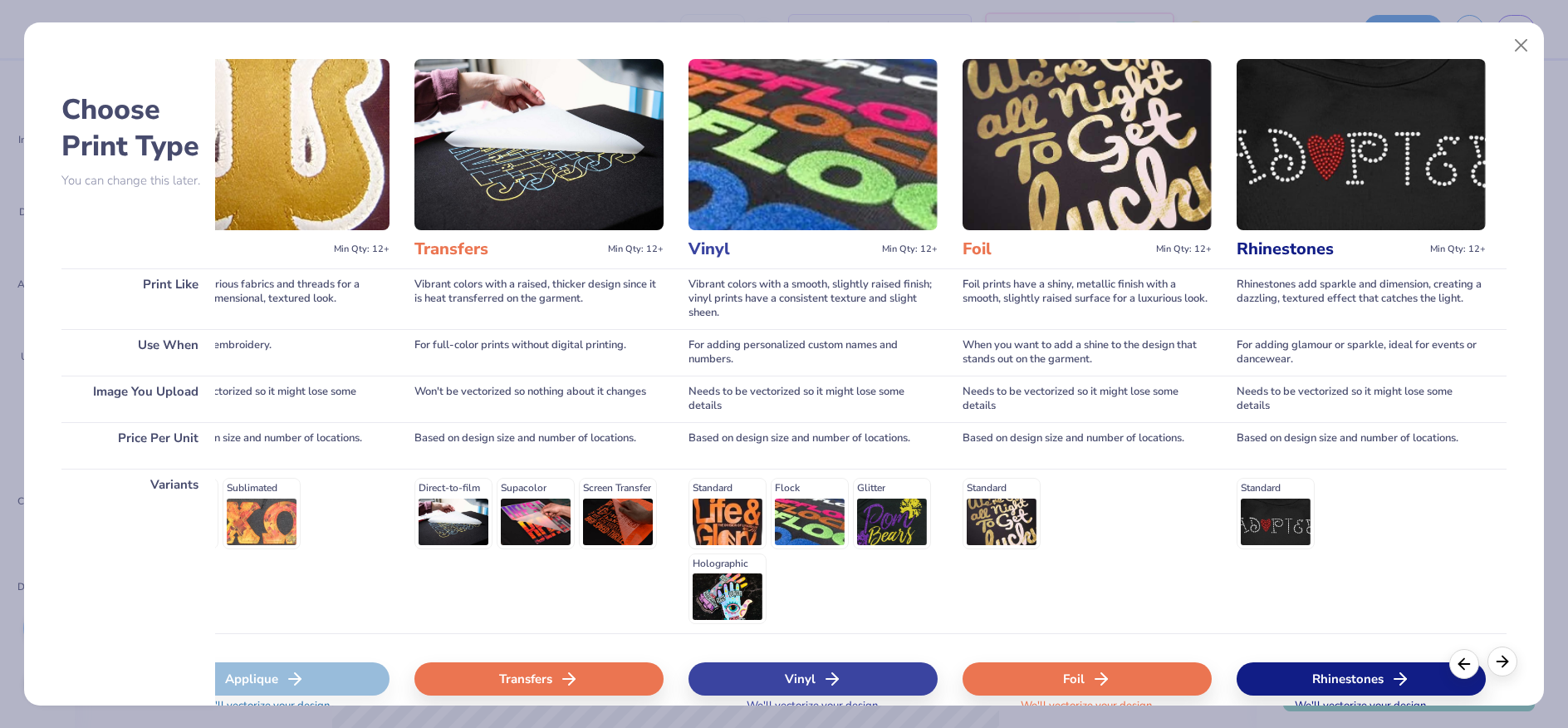
scroll to position [0, 926]
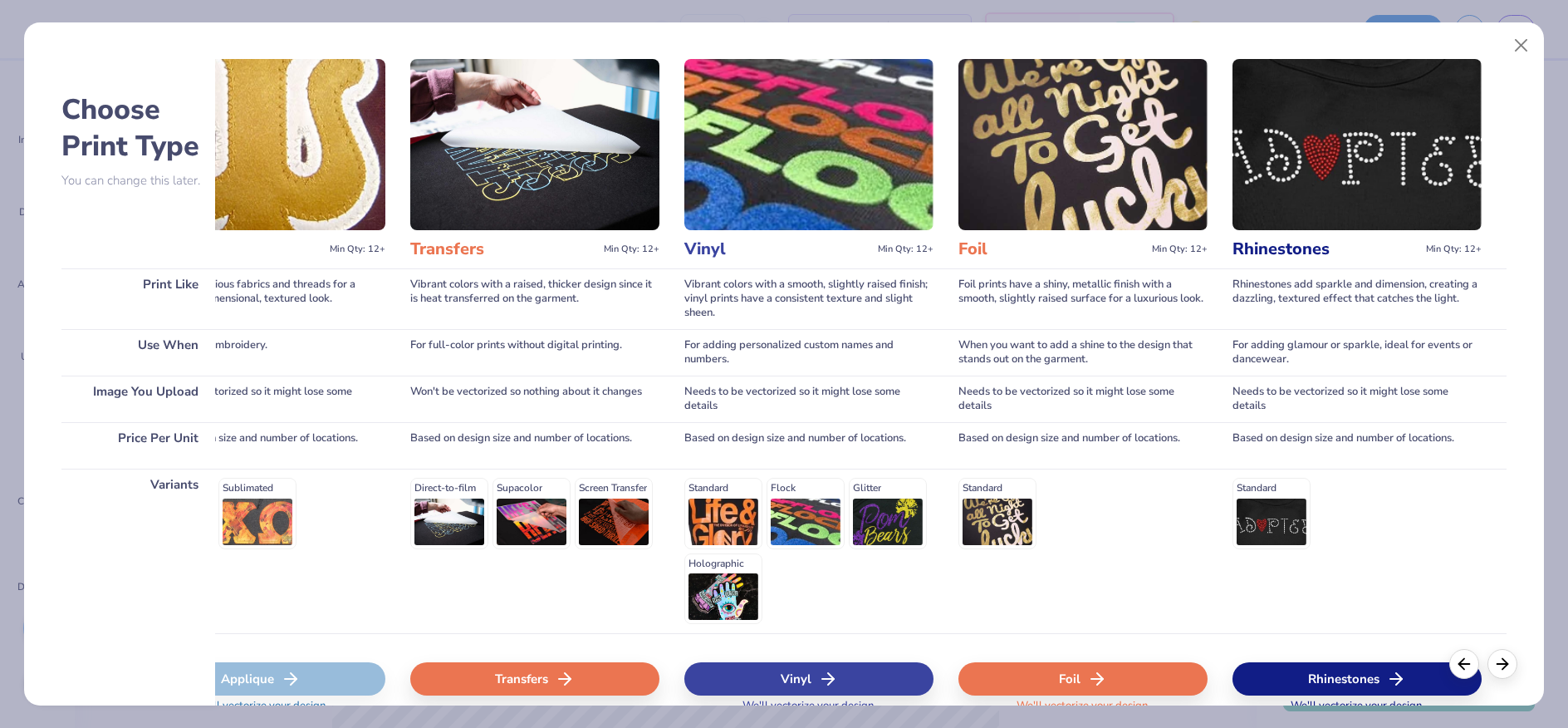
click at [1268, 516] on div "Standard" at bounding box center [1356, 513] width 249 height 71
click at [1325, 678] on div "Rhinestones" at bounding box center [1356, 679] width 249 height 34
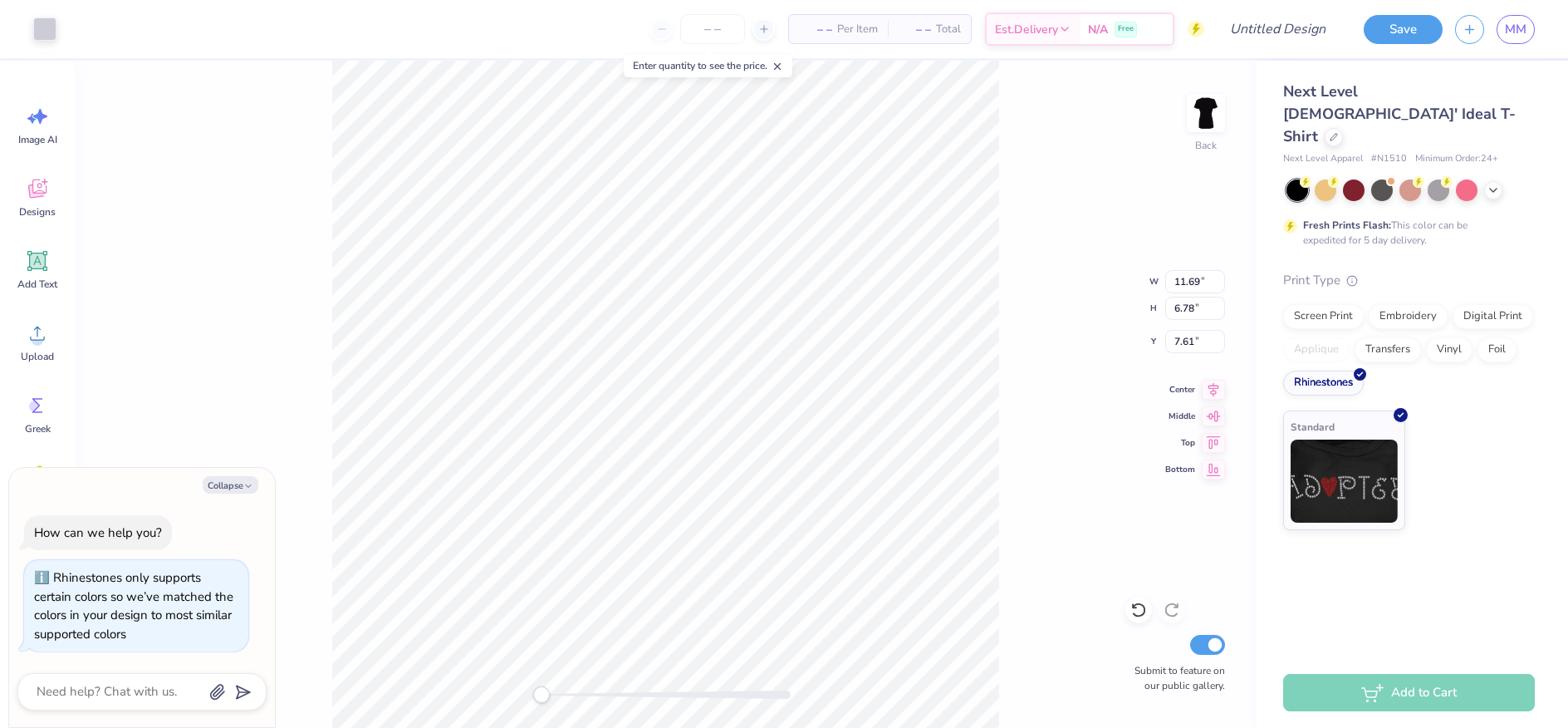
type textarea "x"
type input "7.00"
type input "4.06"
click at [1078, 454] on div "Back W 7.00 7.00 " H 4.06 4.06 " Y 7.61 7.61 " Center Middle Top Bottom Submit …" at bounding box center [665, 393] width 1182 height 667
type textarea "x"
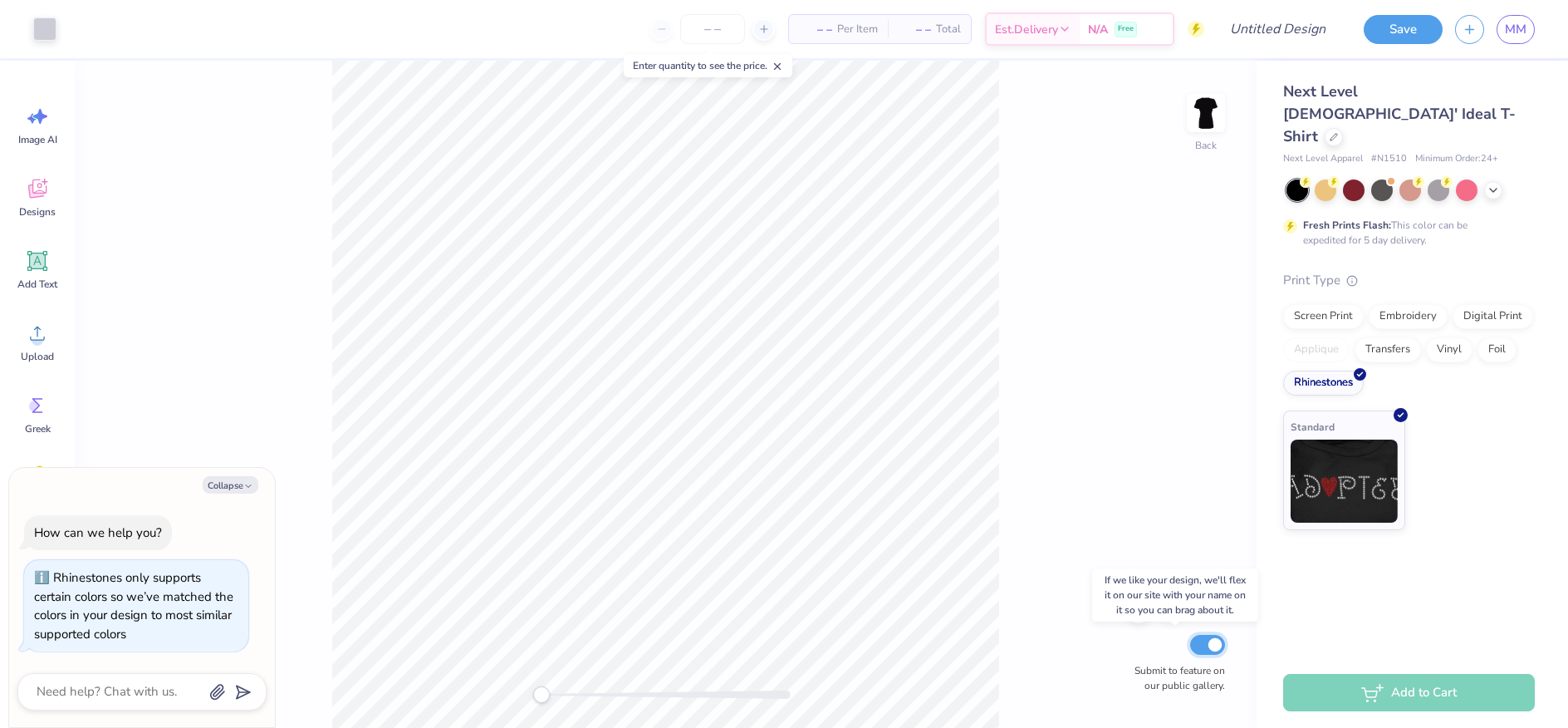
click at [1202, 648] on input "Submit to feature on our public gallery." at bounding box center [1207, 645] width 35 height 20
checkbox input "false"
type textarea "x"
click at [1278, 20] on input "Design Title" at bounding box center [1257, 29] width 163 height 34
type input "R"
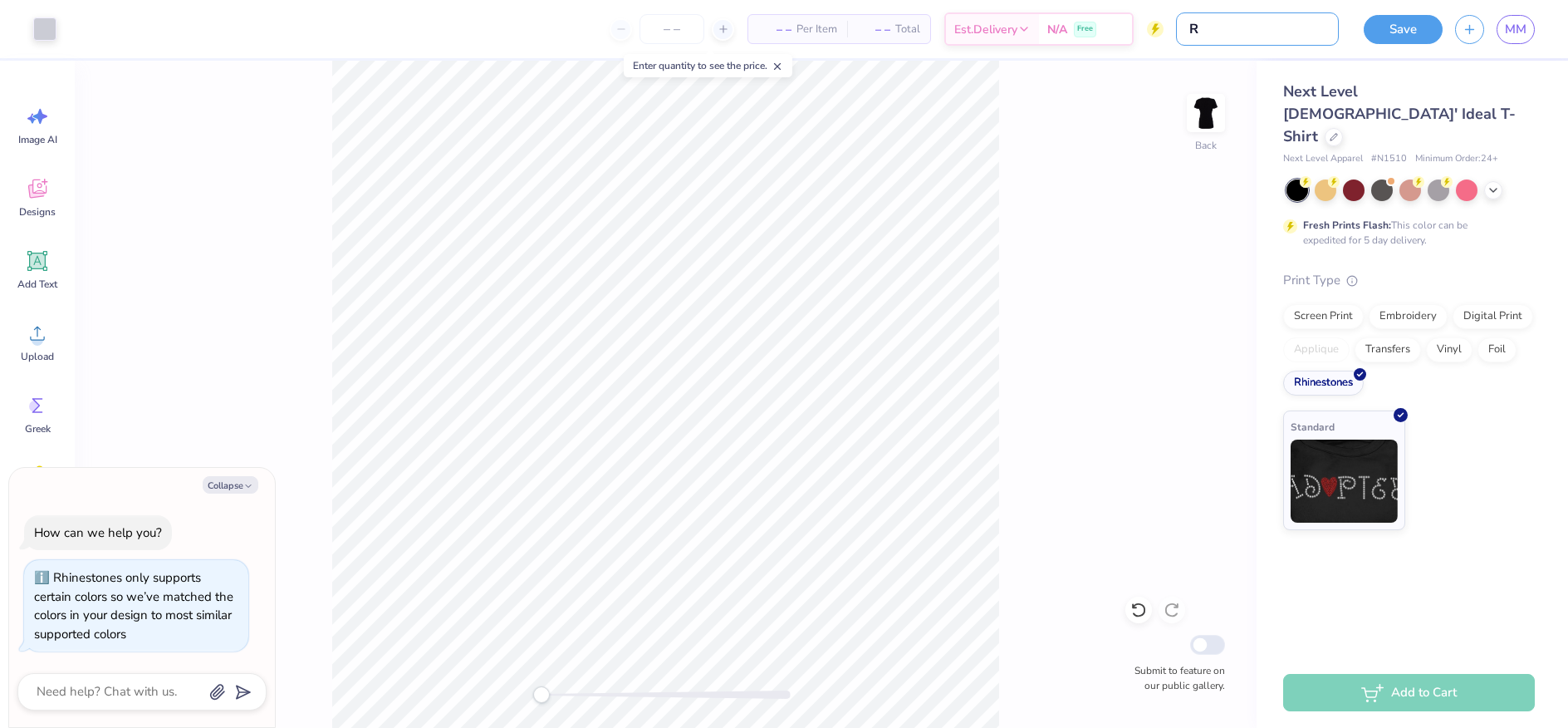
type textarea "x"
type input "Rh"
type textarea "x"
type input "Rhi"
type textarea "x"
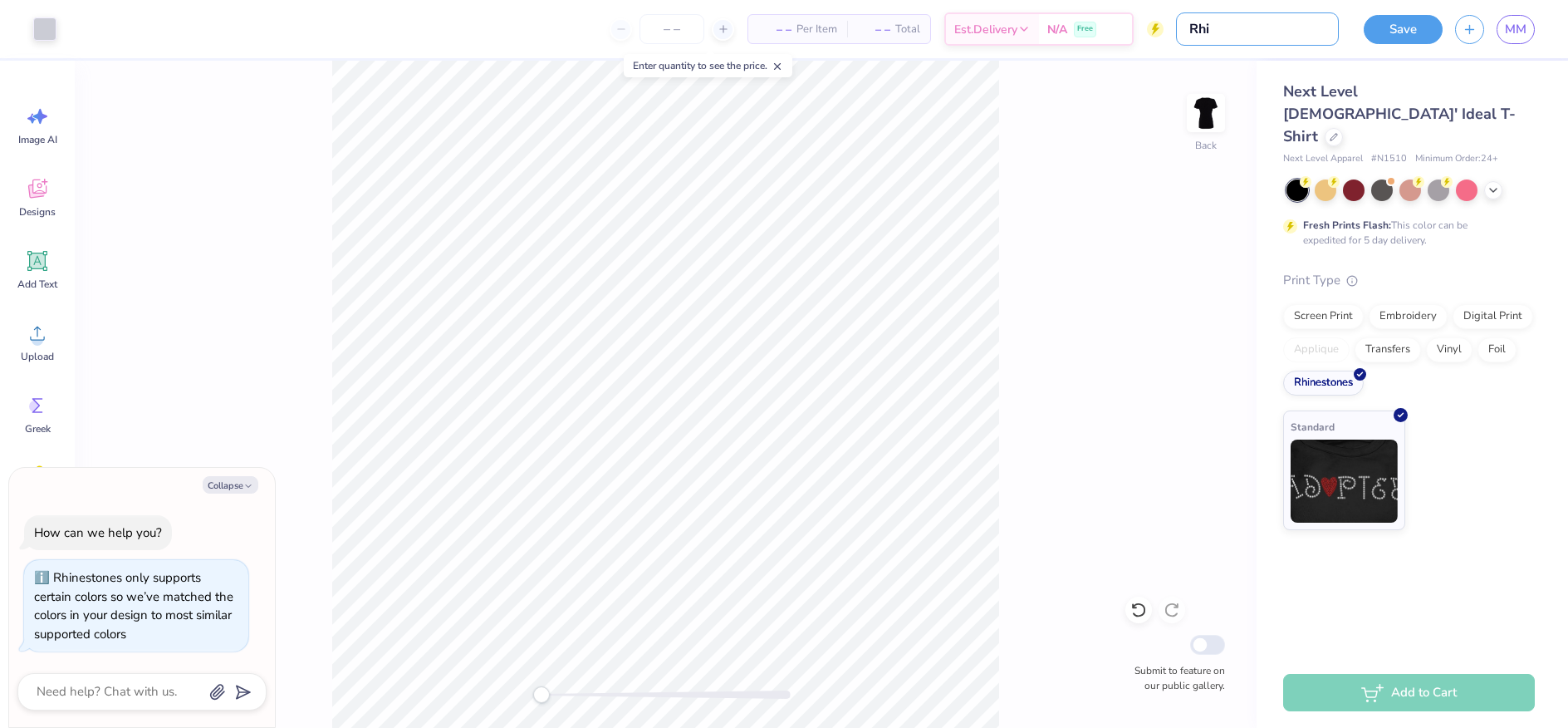
type input "Rhin"
type textarea "x"
type input "Rhine"
type textarea "x"
type input "Rhines"
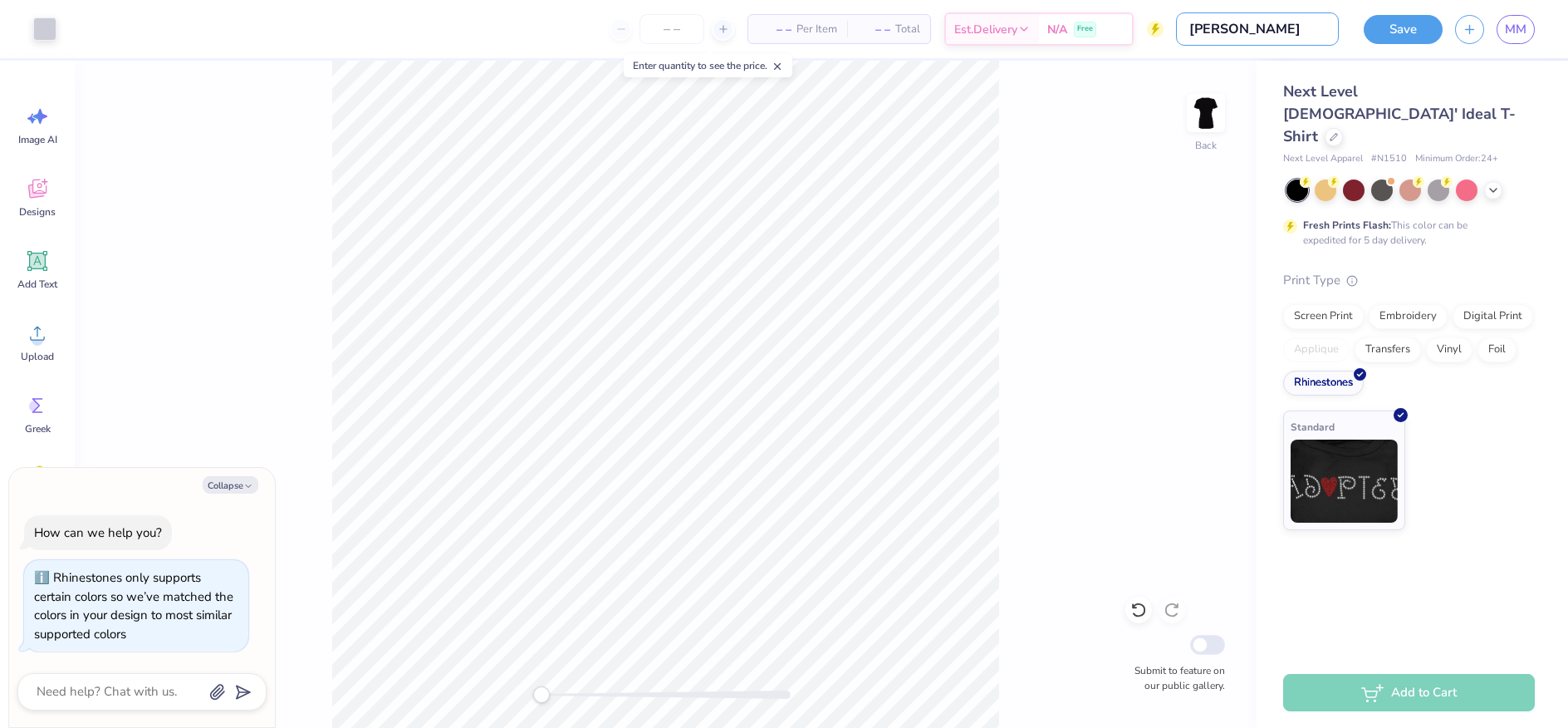
type textarea "x"
type input "Rhinest"
type textarea "x"
type input "Rhinesto"
type textarea "x"
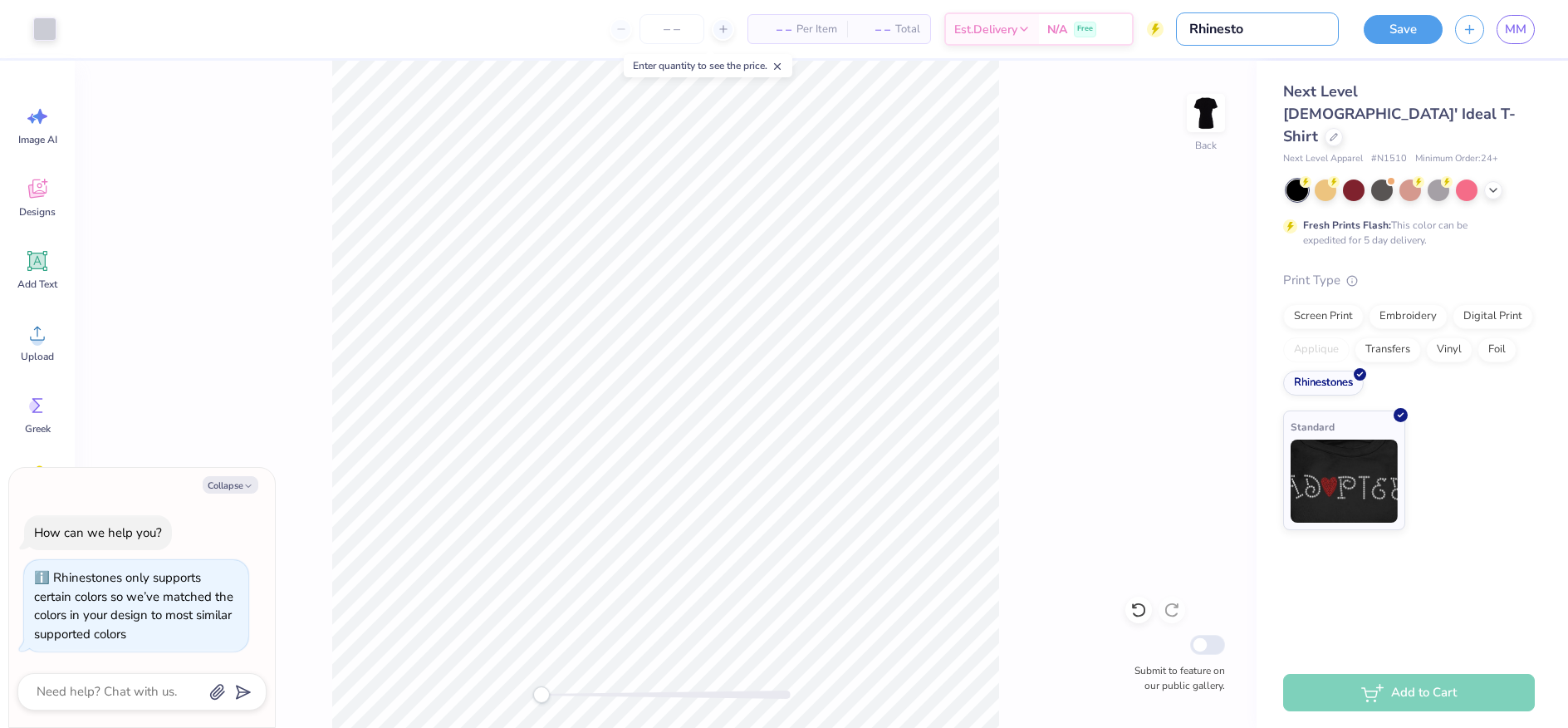
type input "Rhineston"
type textarea "x"
type input "Rhinestone"
type textarea "x"
type input "Rhinestone"
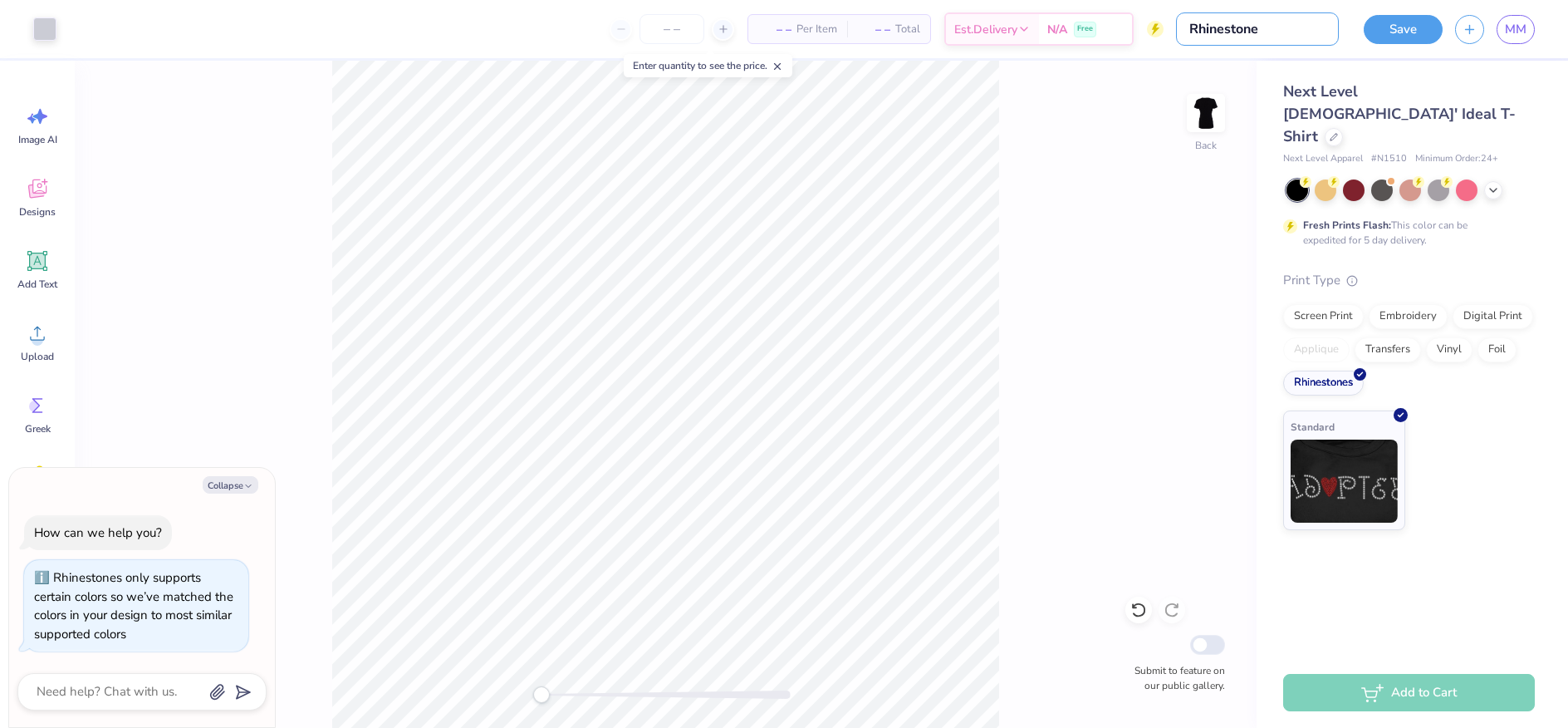
type textarea "x"
type input "Rhinestone w"
type textarea "x"
type input "Rhinestone wo"
type textarea "x"
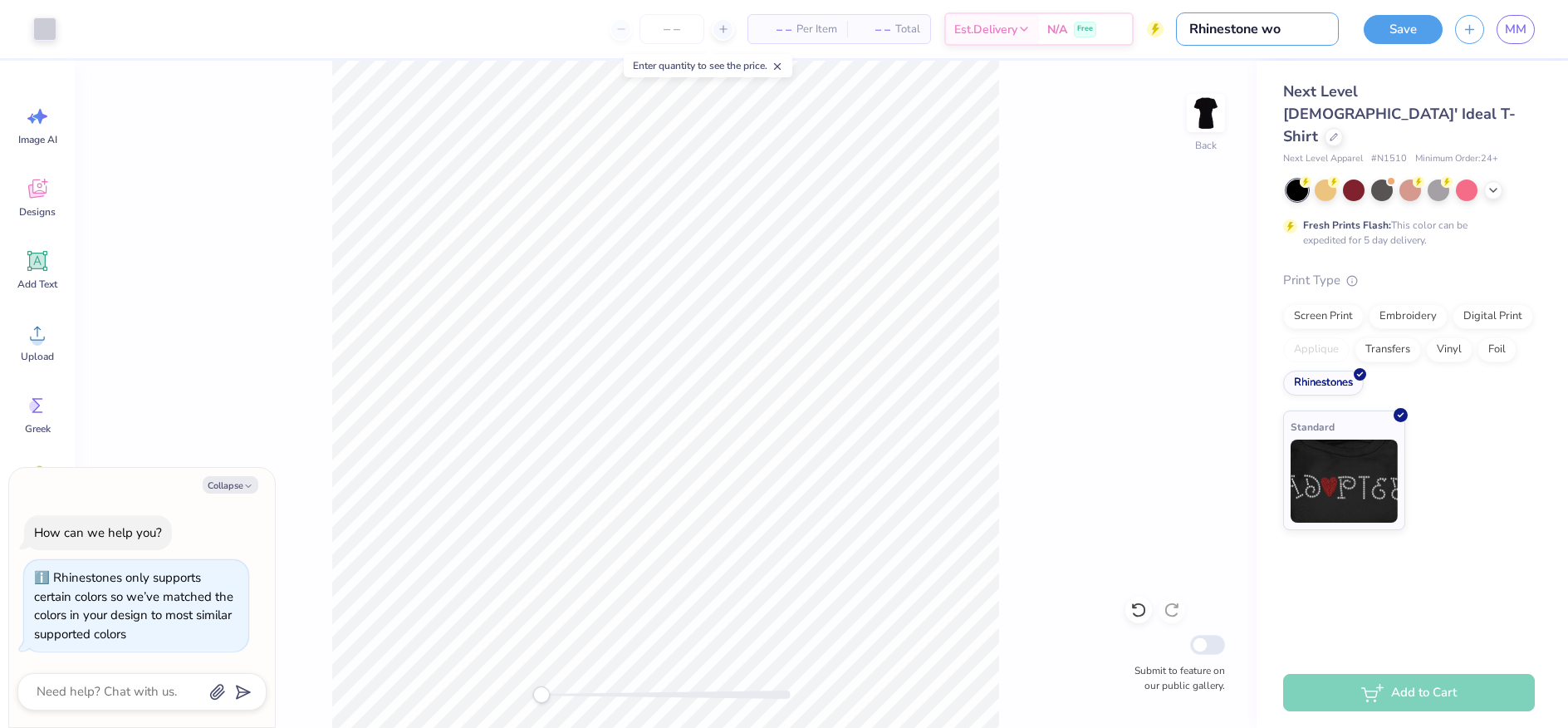
type input "Rhinestone wom"
type textarea "x"
type input "Rhinestone wome"
type textarea "x"
type input "Rhinestone women"
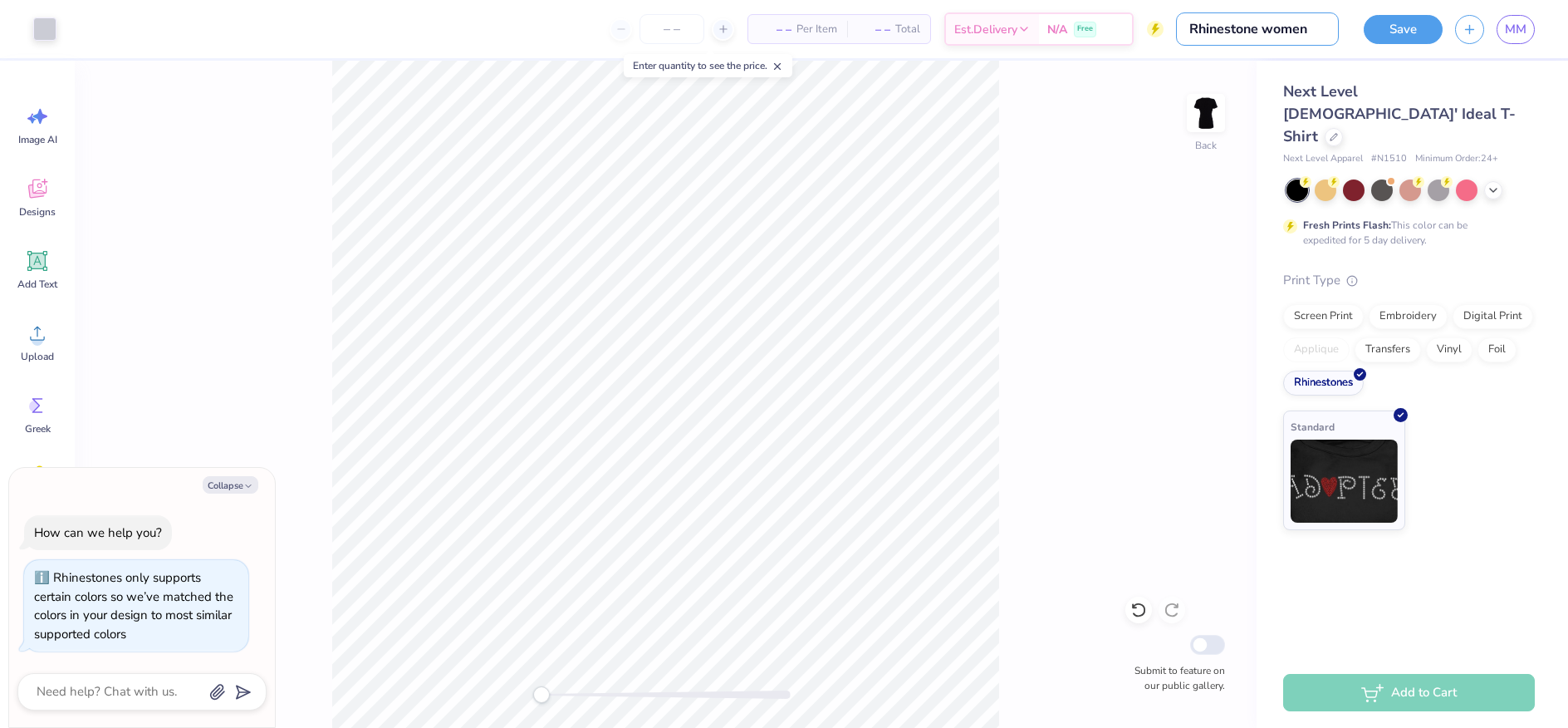
type textarea "x"
type input "Rhinestone women'"
type textarea "x"
type input "Rhinestone women's"
type textarea "x"
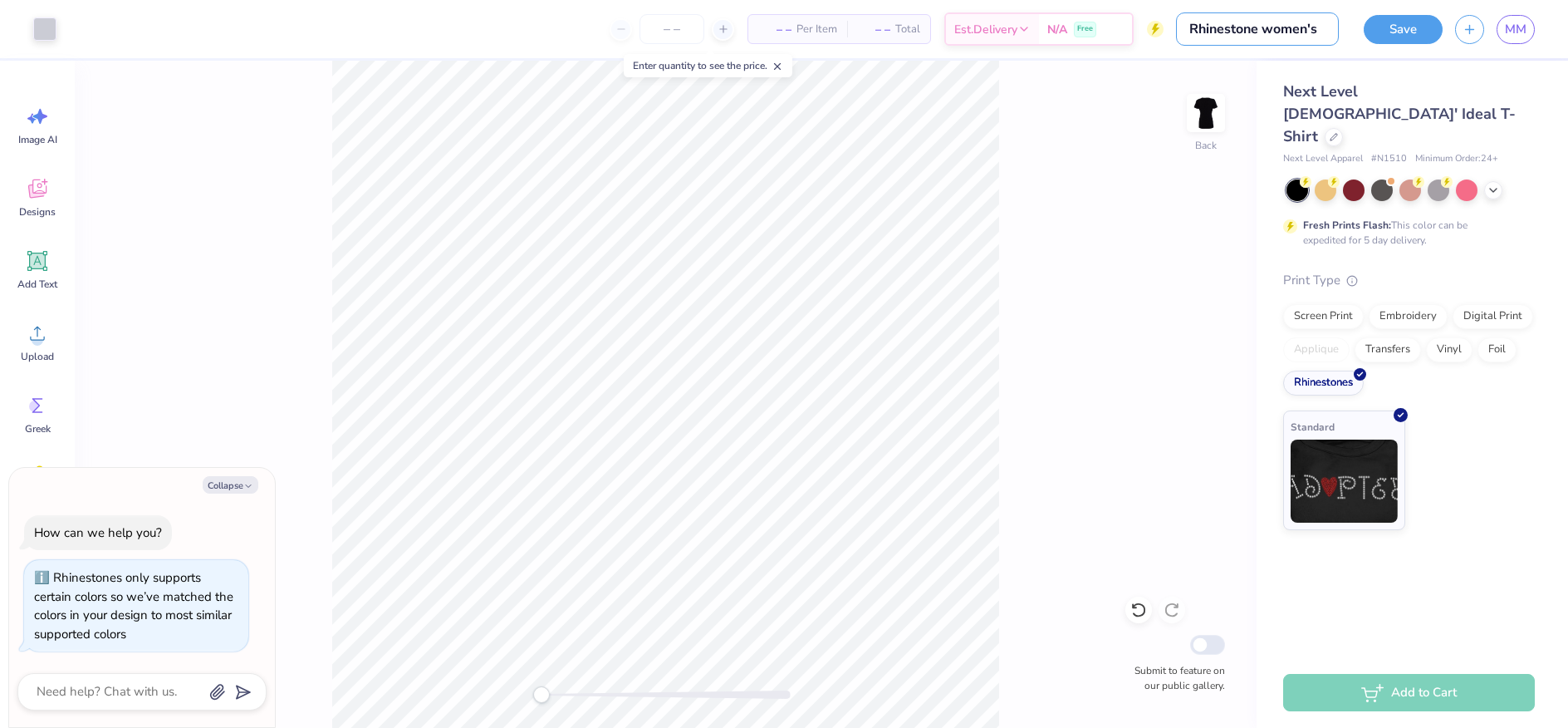
type input "Rhinestone women's"
type textarea "x"
type input "Rhinestone women's t"
type textarea "x"
type input "Rhinestone women's te"
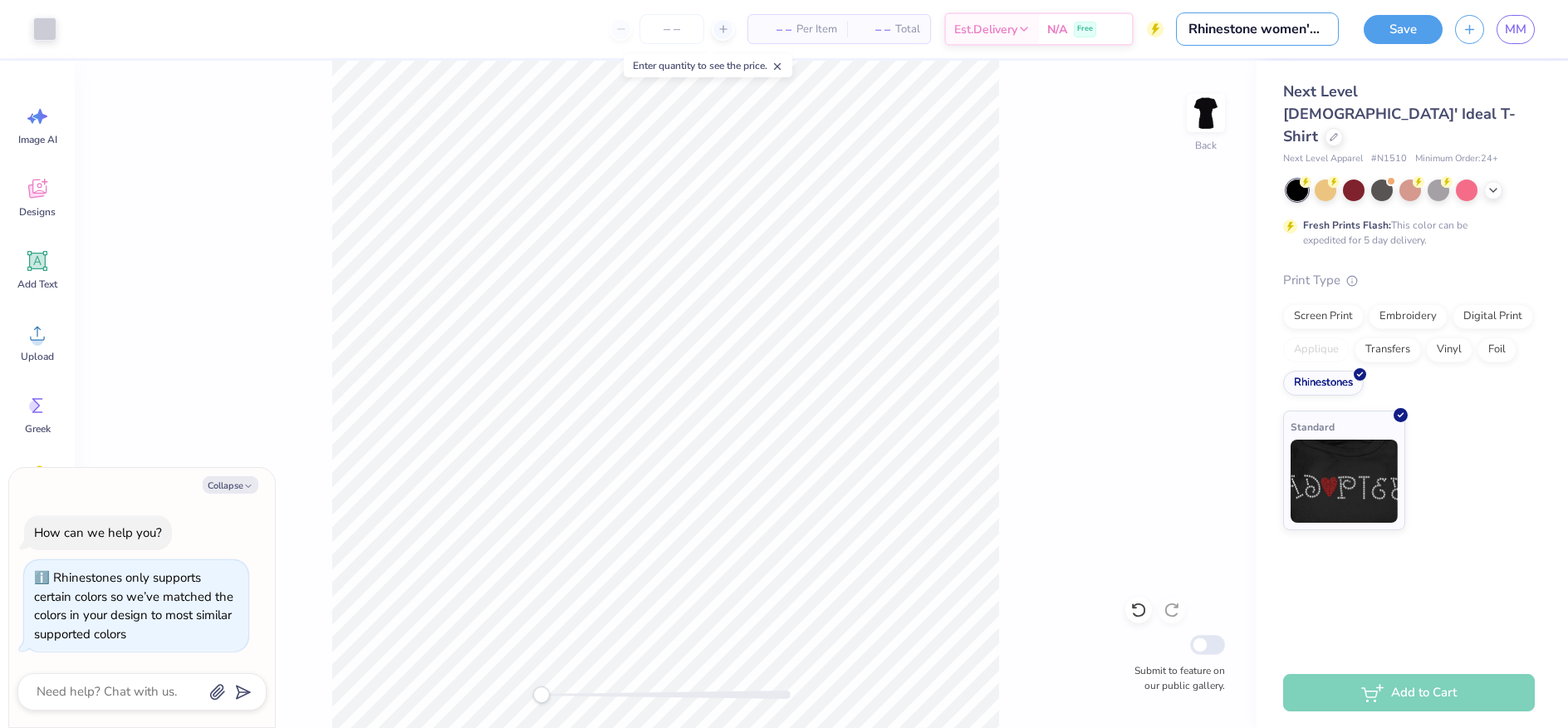
type textarea "x"
type input "Rhinestone women's tee"
type textarea "x"
type input "Rhinestone women's tee"
type textarea "x"
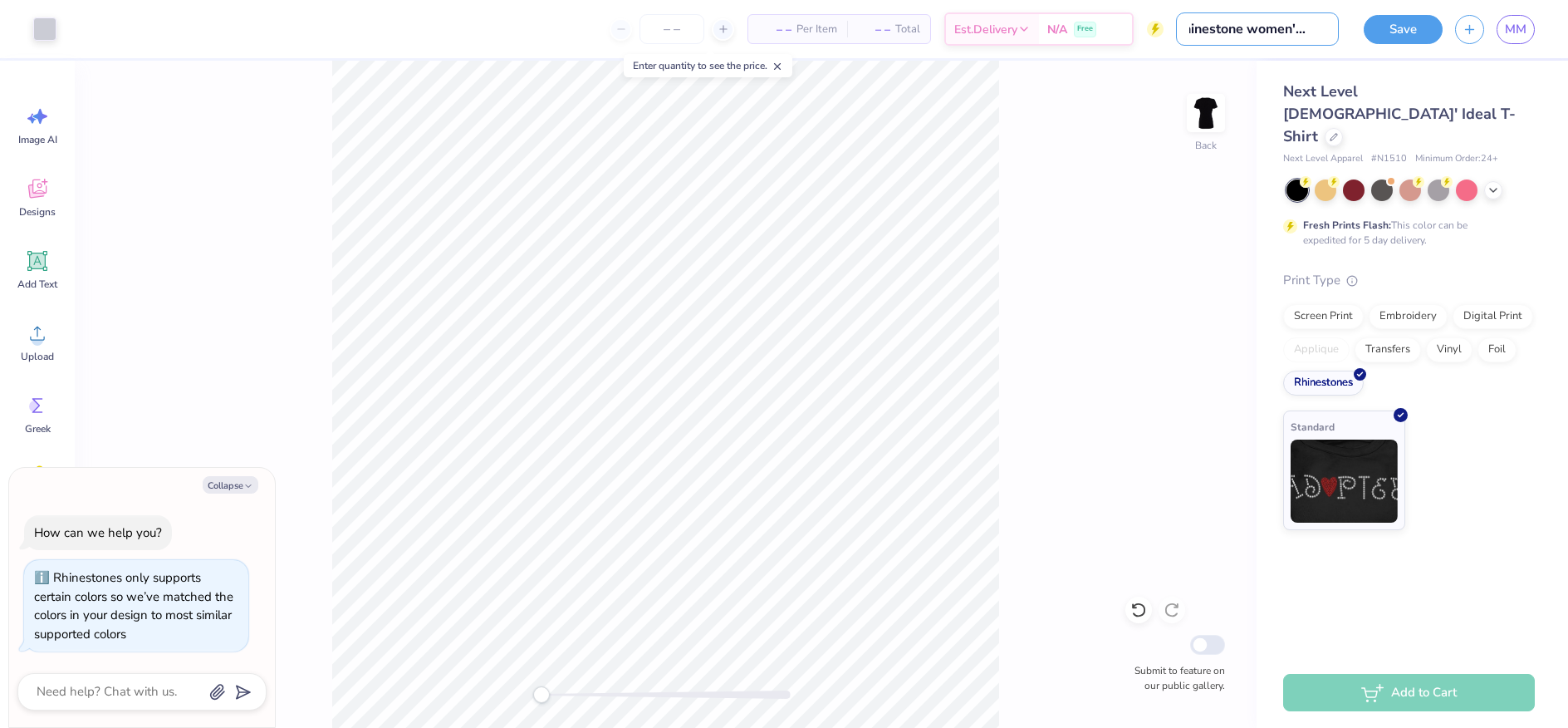
type input "Rhinestone women's tee f"
type textarea "x"
type input "Rhinestone women's tee fo"
type textarea "x"
type input "Rhinestone women's tee for"
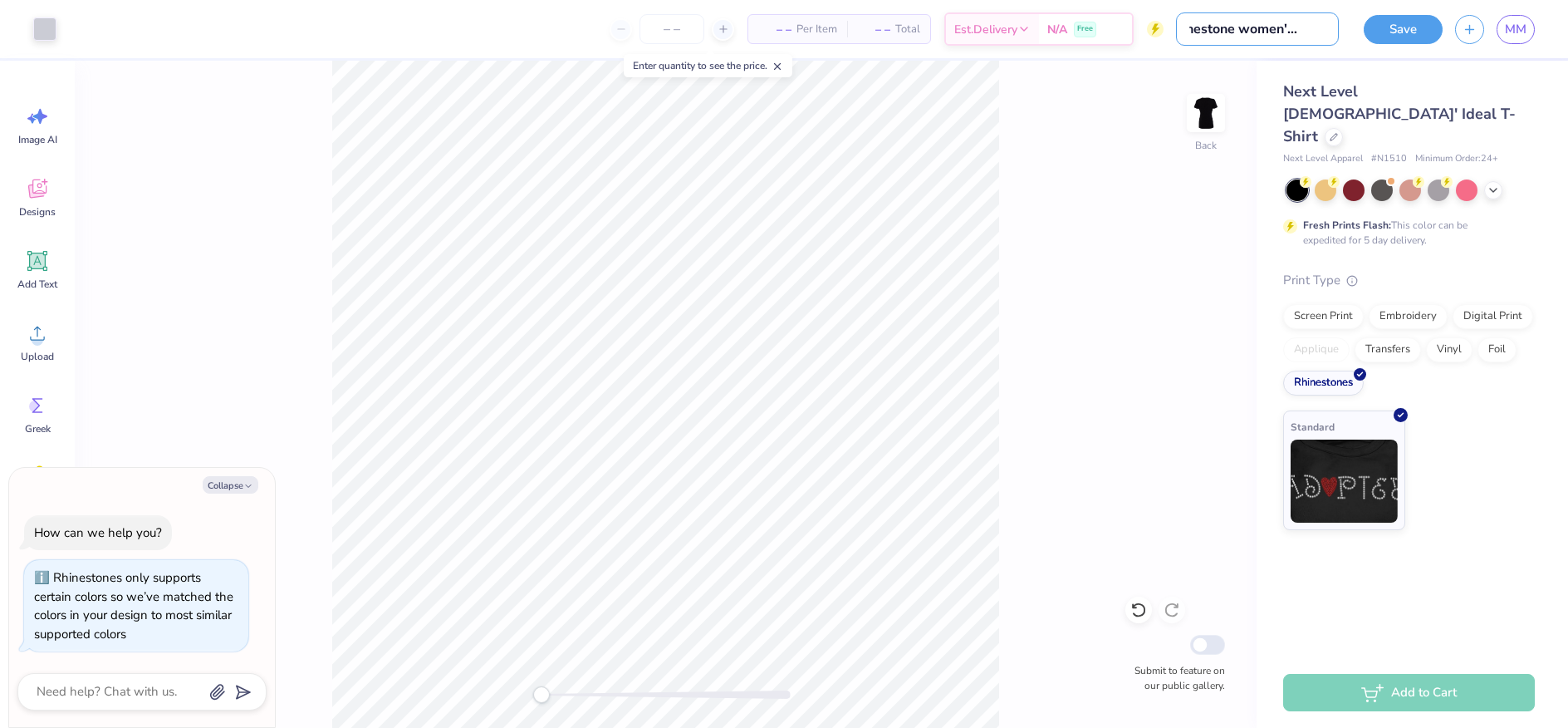
type textarea "x"
type input "Rhinestone women's tee for"
type textarea "x"
type input "Rhinestone women's tee for w"
type textarea "x"
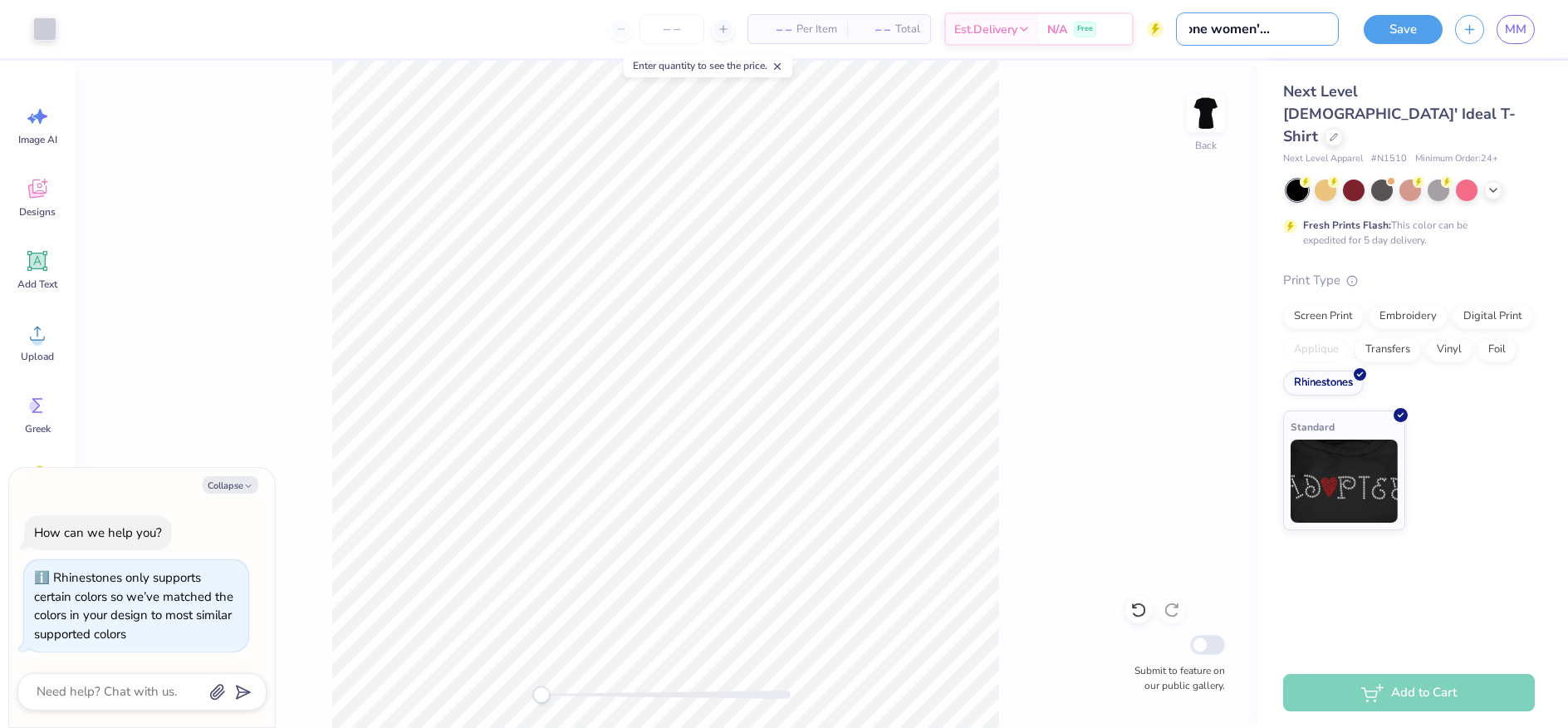
type input "Rhinestone women's tee for wi"
type textarea "x"
type input "Rhinestone women's tee for win"
type textarea "x"
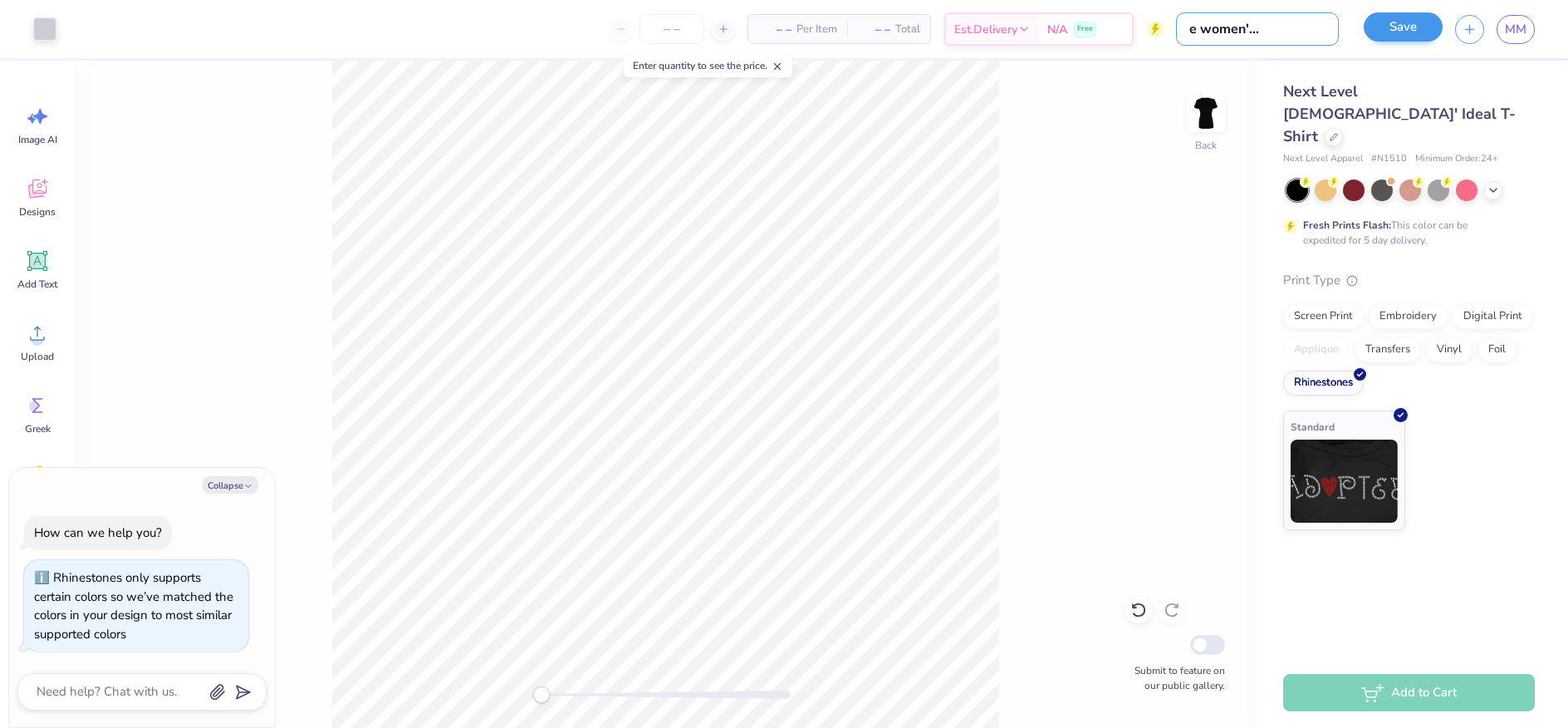
type input "Rhinestone women's tee for win"
click at [1387, 21] on button "Save" at bounding box center [1402, 27] width 79 height 29
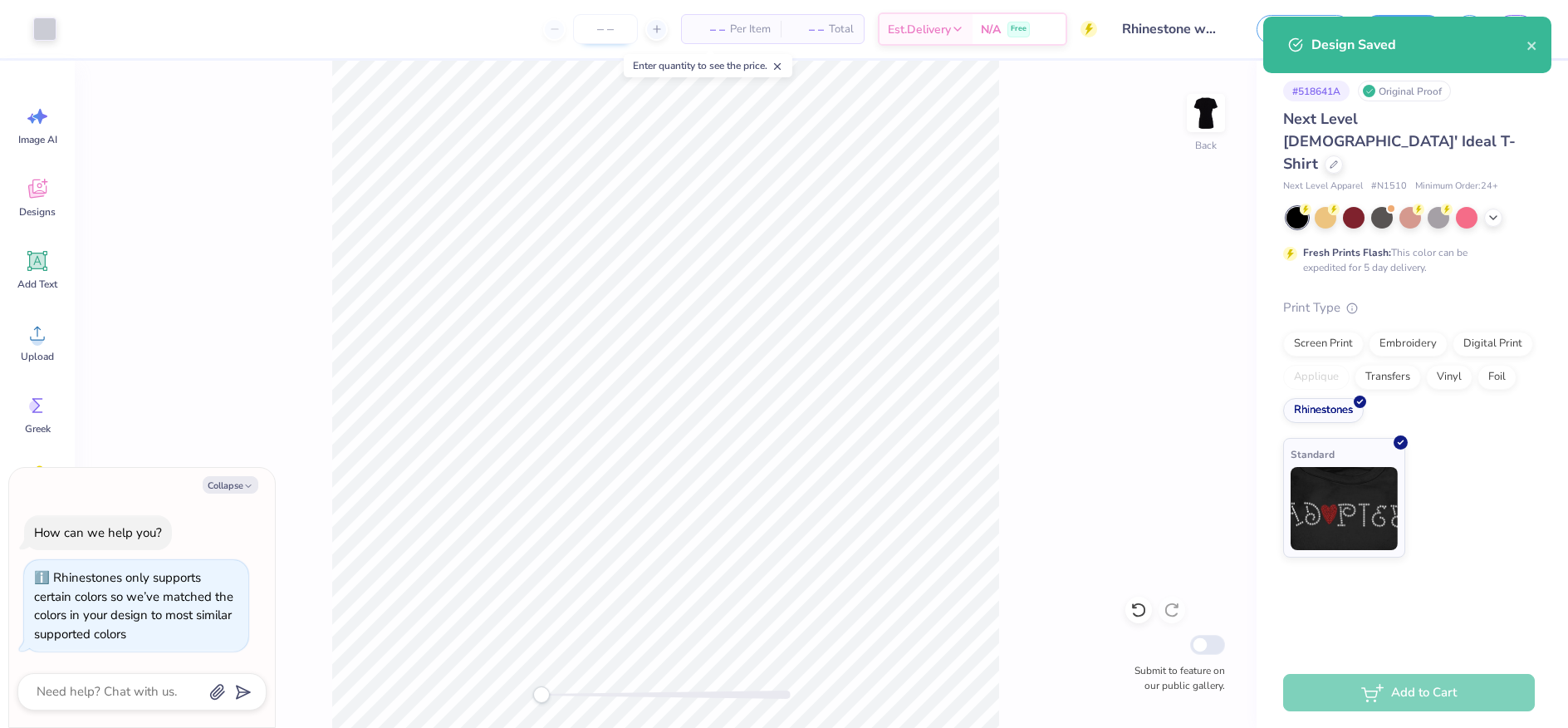
type textarea "x"
click at [602, 32] on input "number" at bounding box center [605, 29] width 65 height 30
click at [591, 29] on input "number" at bounding box center [605, 29] width 65 height 30
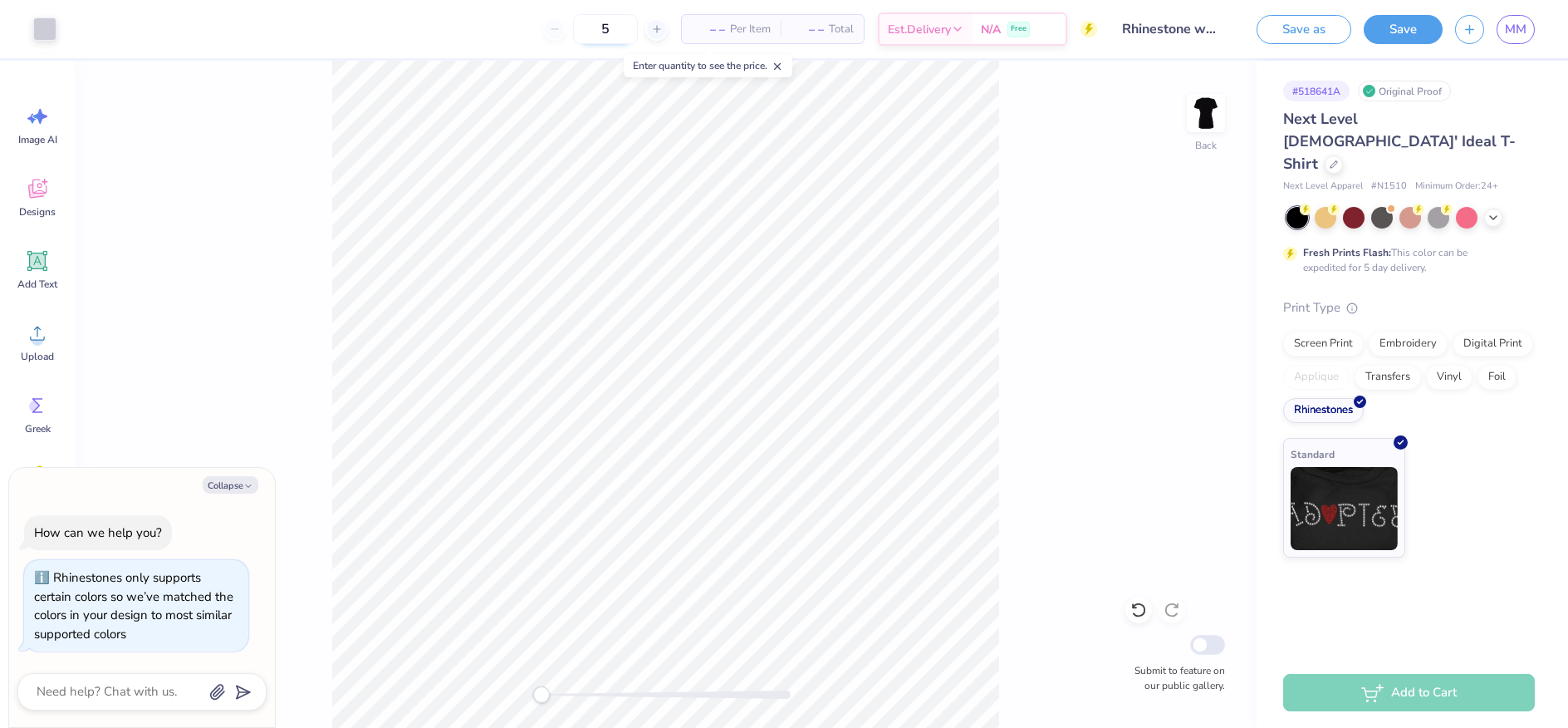
type input "50"
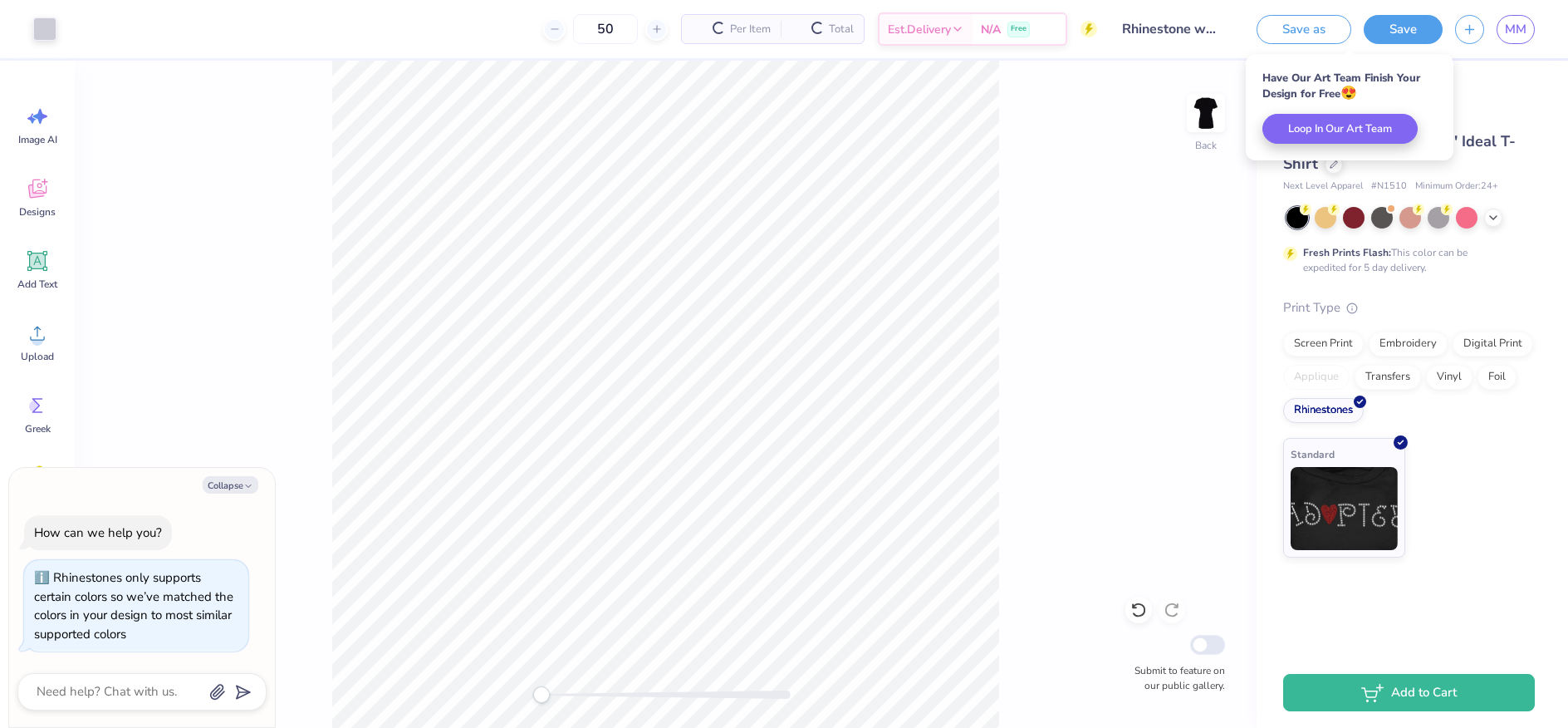
type textarea "x"
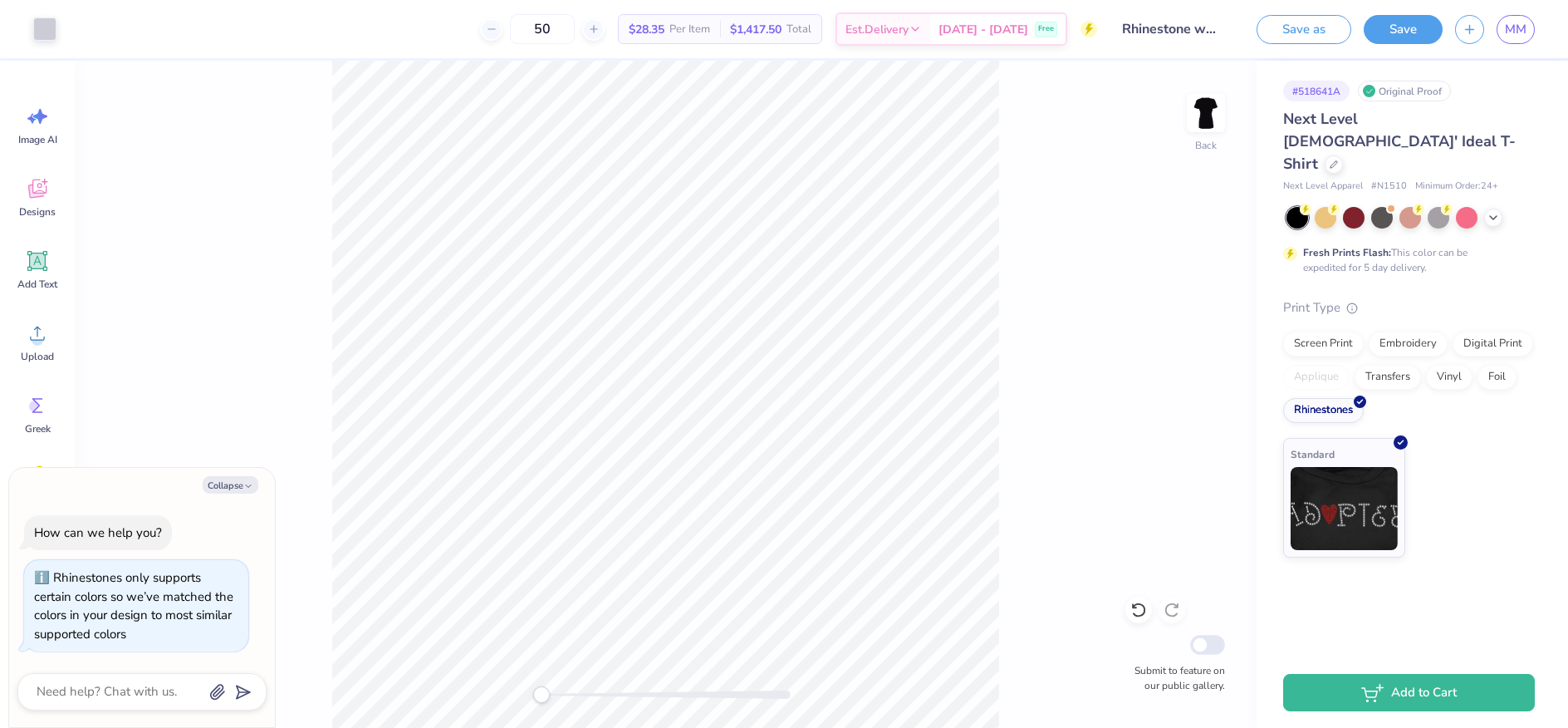
type input "50"
click at [1389, 24] on button "Save" at bounding box center [1402, 27] width 79 height 29
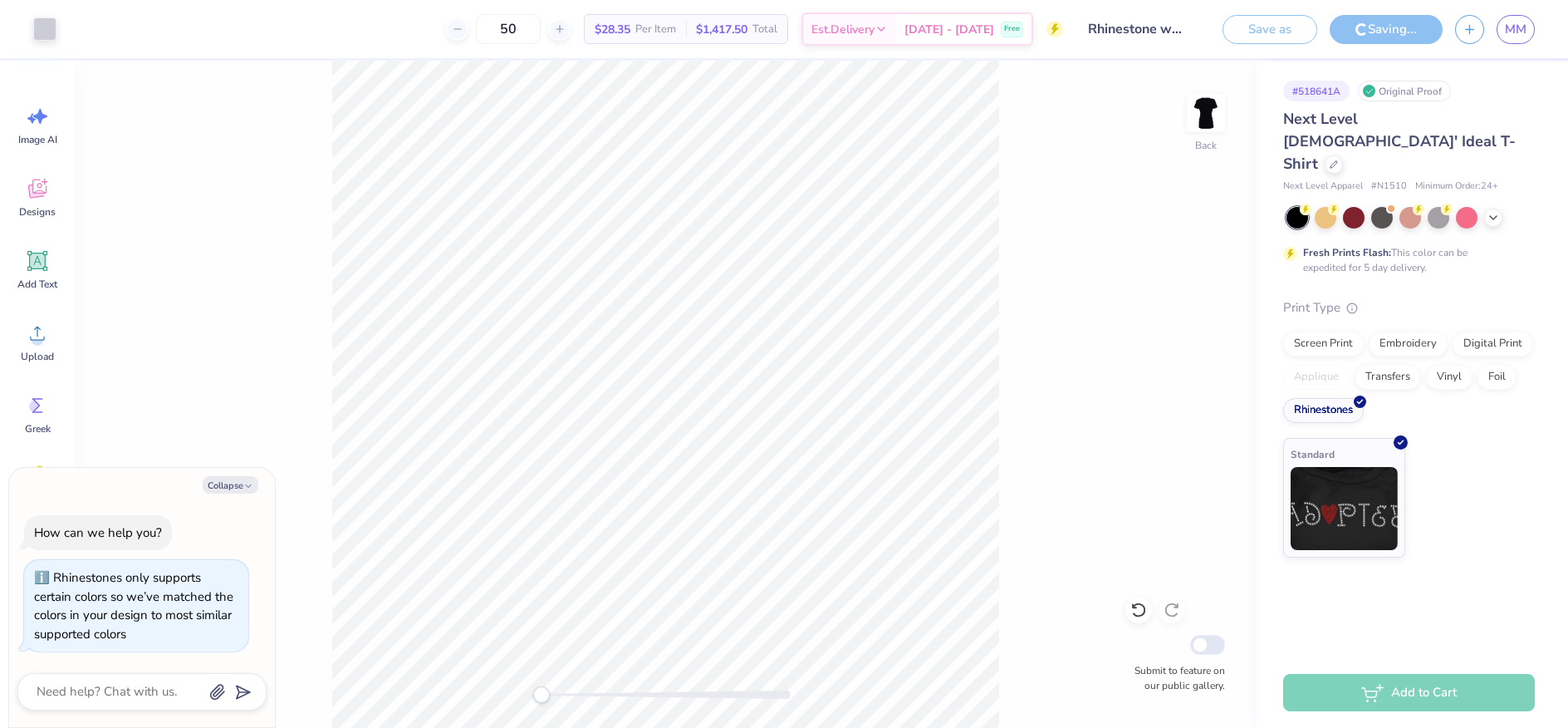
type textarea "x"
